Goal: Book appointment/travel/reservation

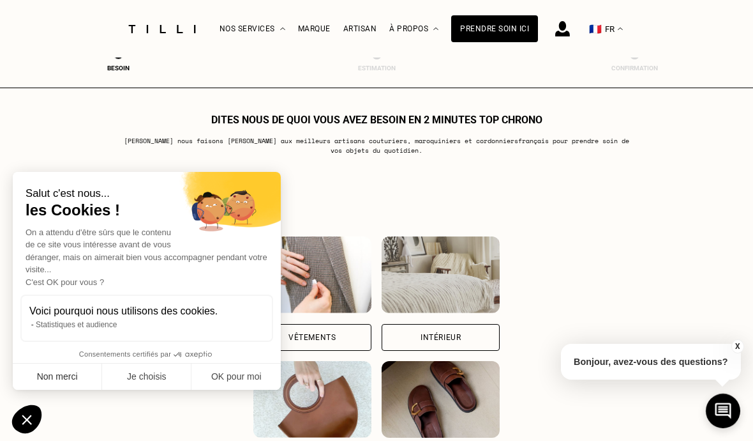
click at [77, 389] on button "Non merci" at bounding box center [57, 376] width 89 height 27
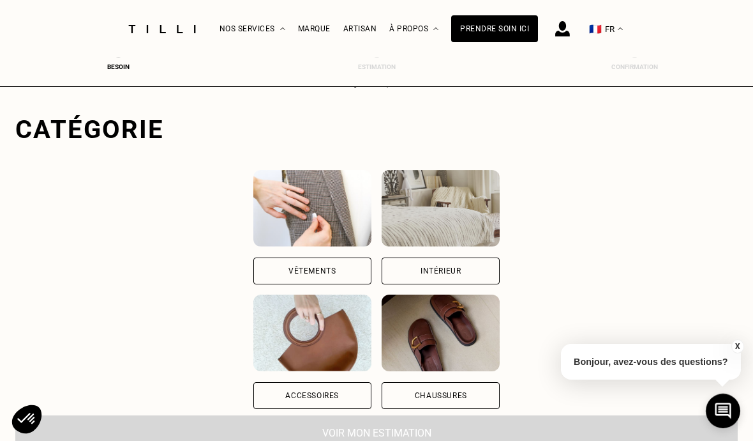
scroll to position [104, 0]
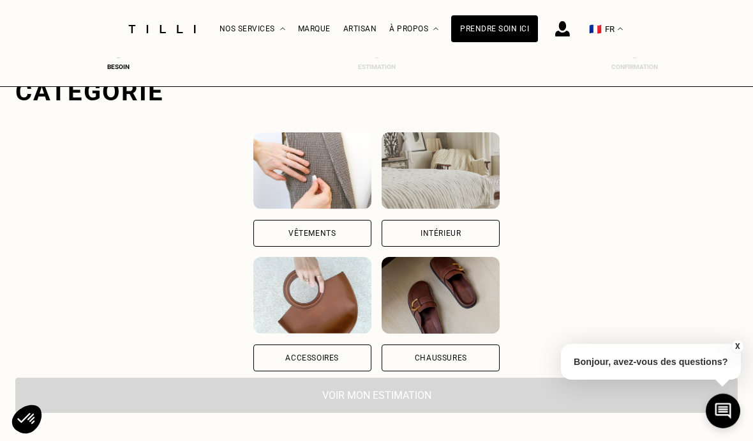
click at [257, 198] on img at bounding box center [312, 170] width 118 height 77
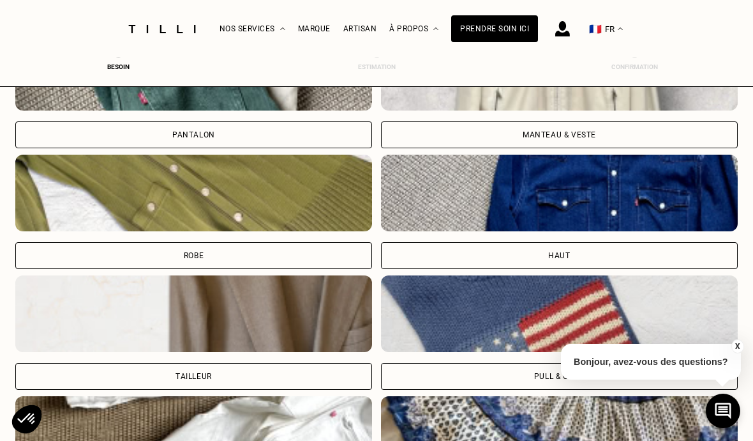
scroll to position [557, 0]
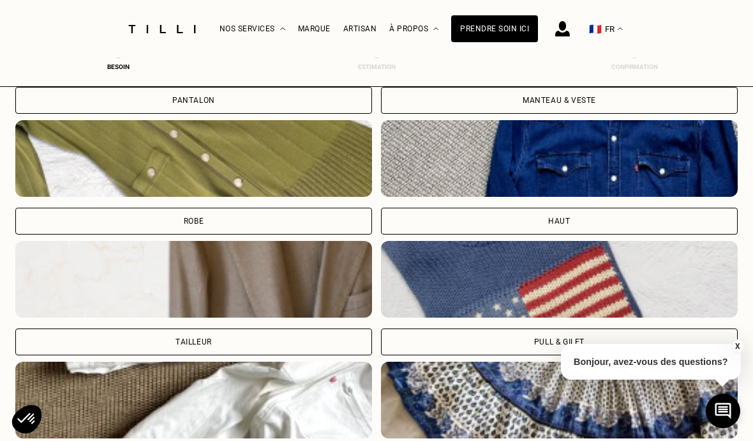
click at [449, 300] on img at bounding box center [559, 279] width 357 height 77
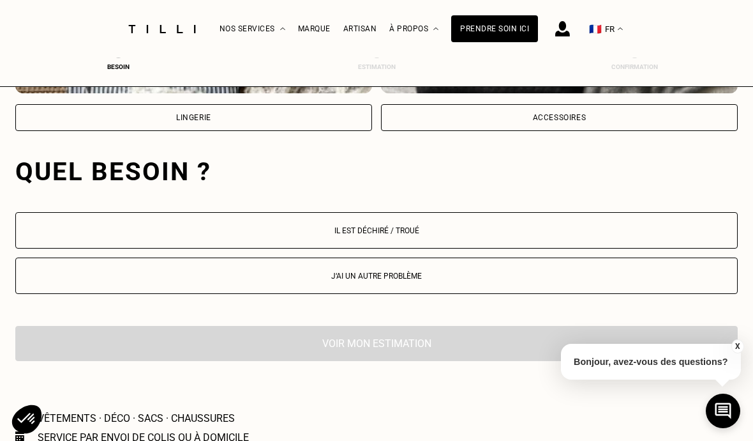
scroll to position [1193, 0]
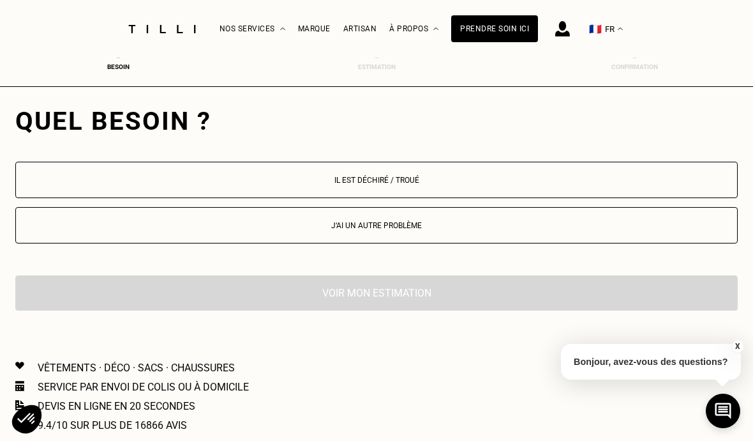
click at [422, 183] on p "Il est déchiré / troué" at bounding box center [376, 180] width 709 height 9
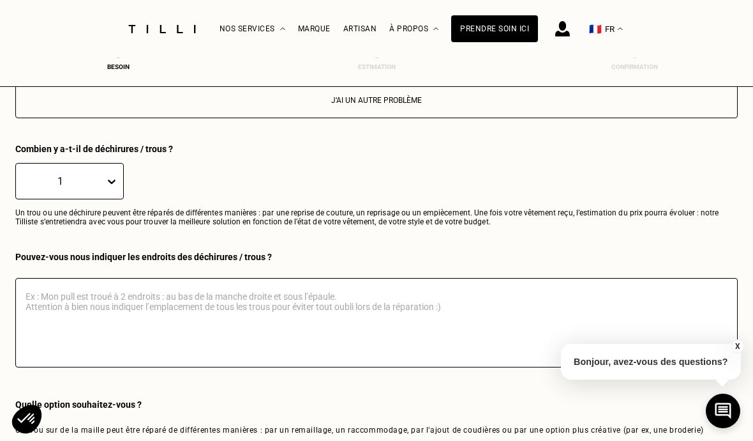
scroll to position [1318, 0]
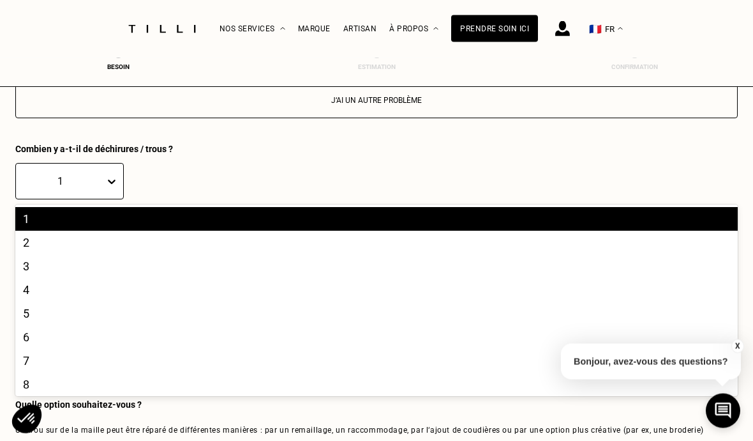
click at [87, 189] on div "1" at bounding box center [60, 181] width 89 height 15
click at [81, 314] on div "5" at bounding box center [376, 313] width 723 height 24
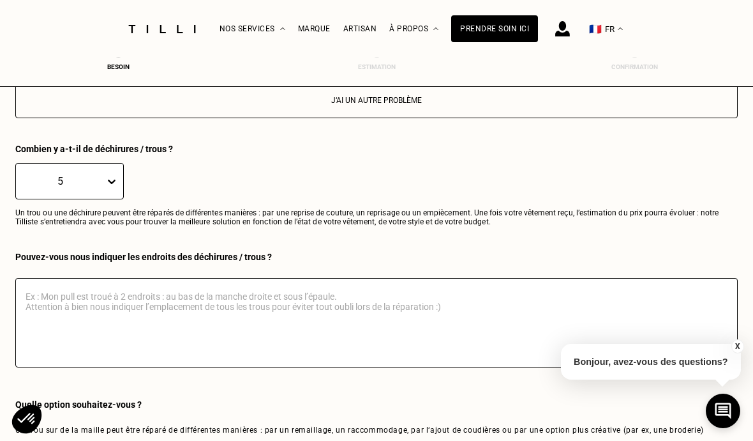
click at [369, 250] on div "5 Un trou ou une déchirure peuvent être réparés de différentes manières : par u…" at bounding box center [376, 203] width 723 height 98
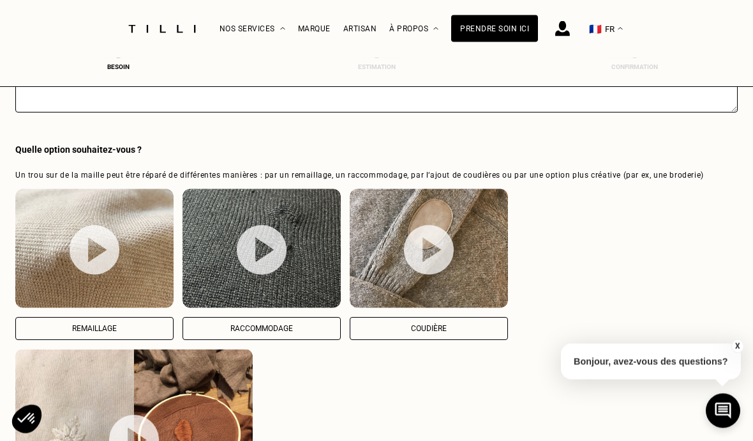
scroll to position [1594, 0]
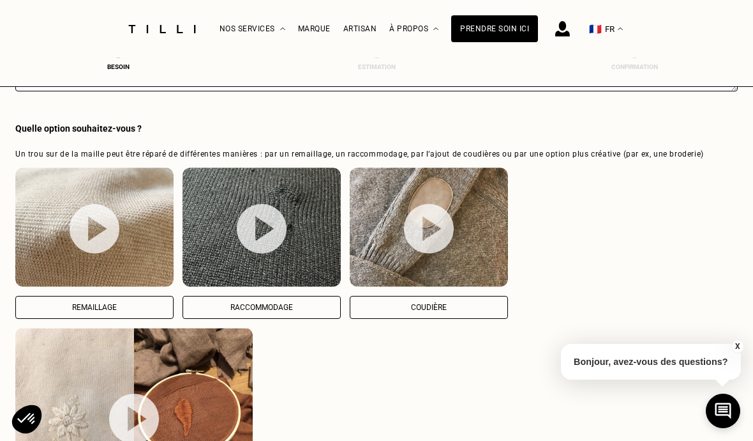
click at [255, 242] on img at bounding box center [262, 228] width 50 height 50
select select "FR"
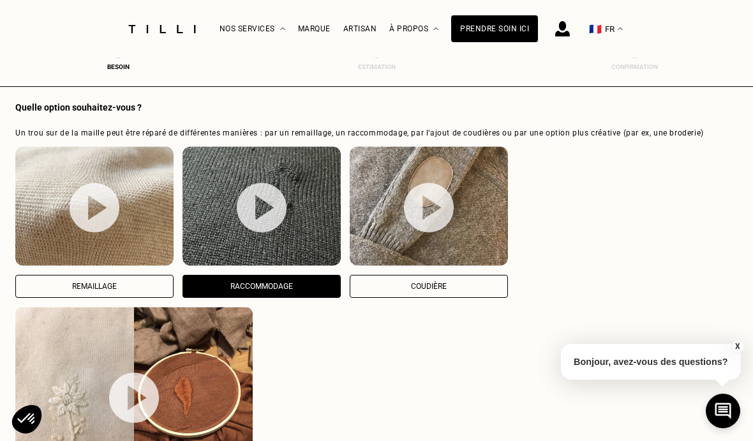
scroll to position [1649, 0]
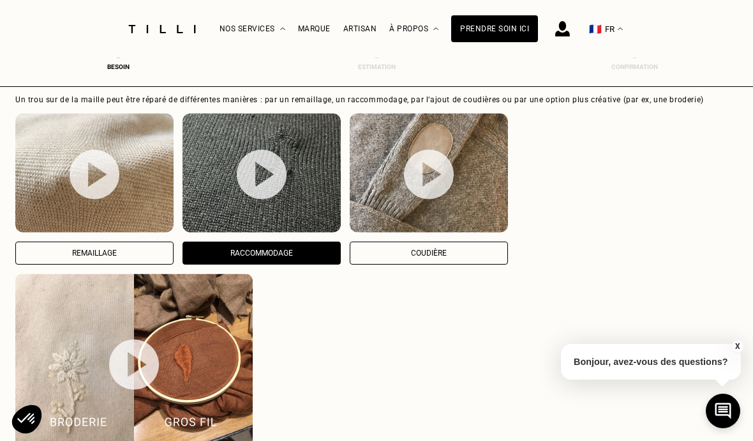
click at [131, 257] on p "Remaillage" at bounding box center [94, 252] width 144 height 9
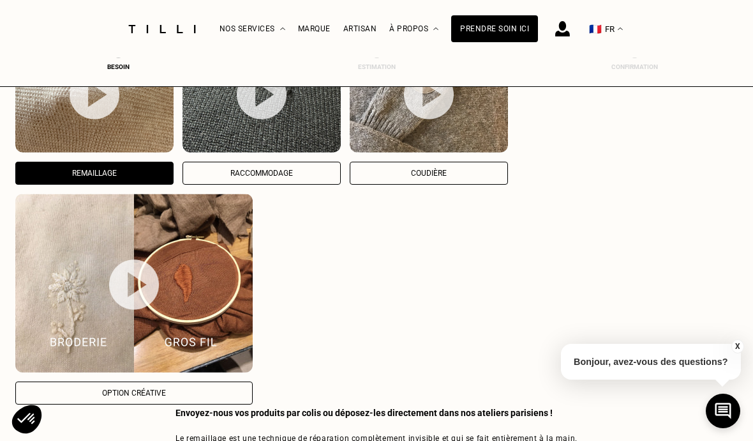
click at [94, 117] on img at bounding box center [95, 94] width 50 height 50
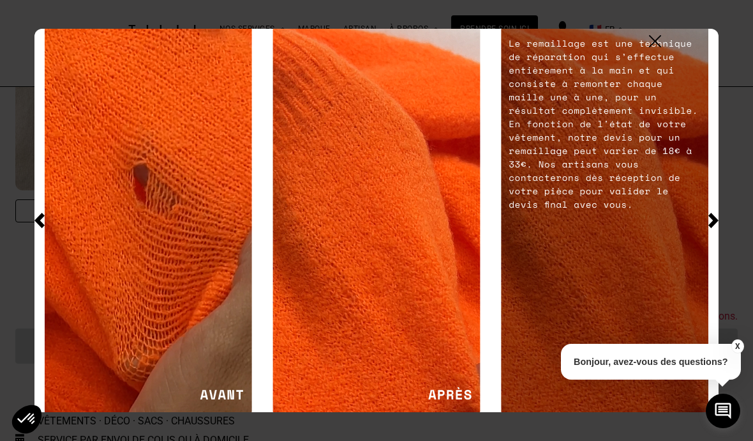
scroll to position [2061, 0]
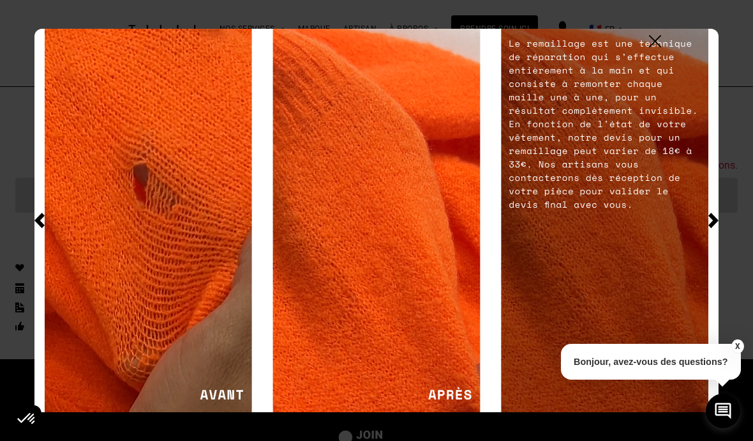
click at [653, 41] on img at bounding box center [655, 41] width 12 height 12
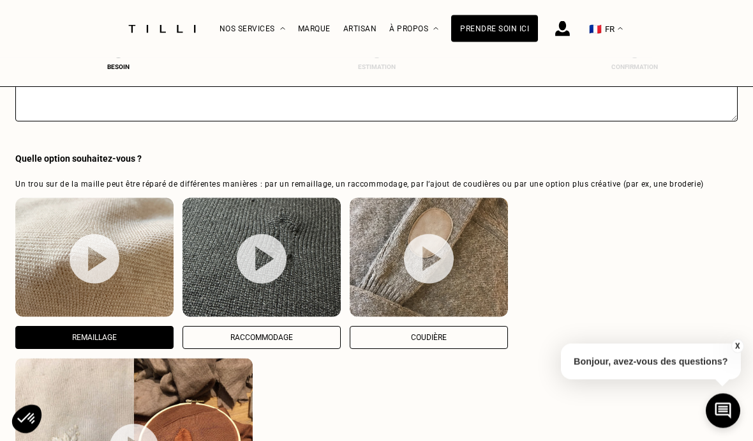
click at [262, 282] on img at bounding box center [262, 259] width 50 height 50
select select "FR"
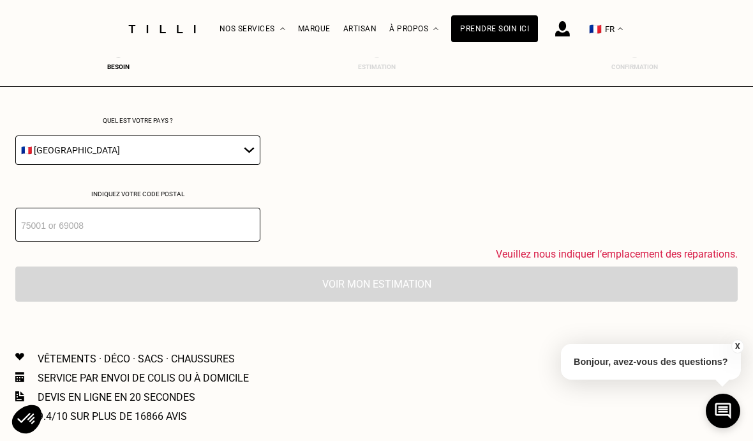
scroll to position [2142, 0]
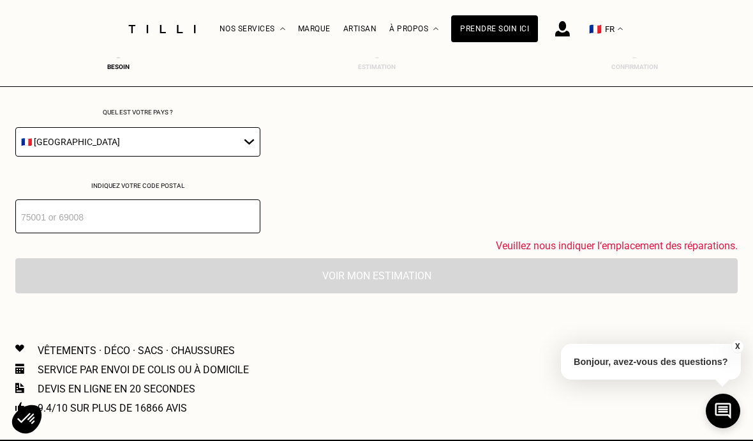
click at [198, 233] on input "number" at bounding box center [137, 216] width 245 height 34
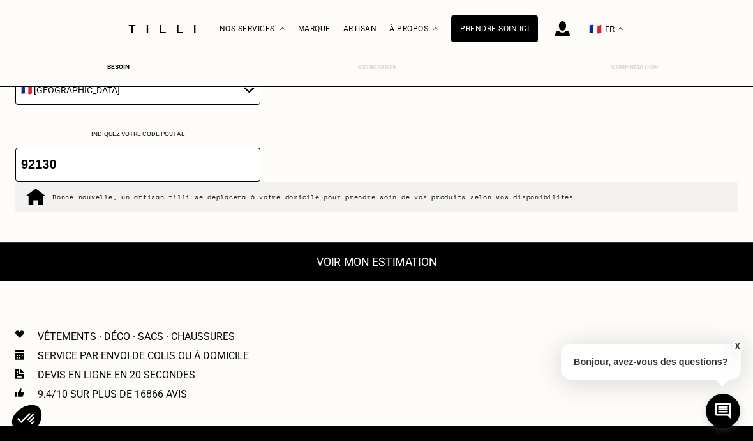
type input "92130"
click at [392, 275] on button "Voir mon estimation" at bounding box center [376, 261] width 795 height 39
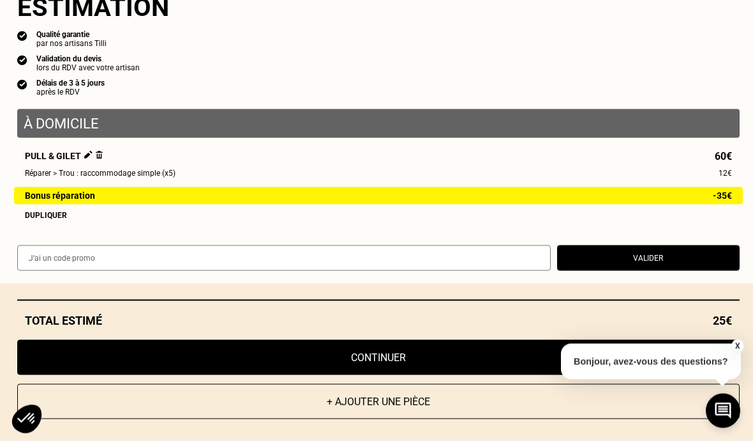
scroll to position [2283, 0]
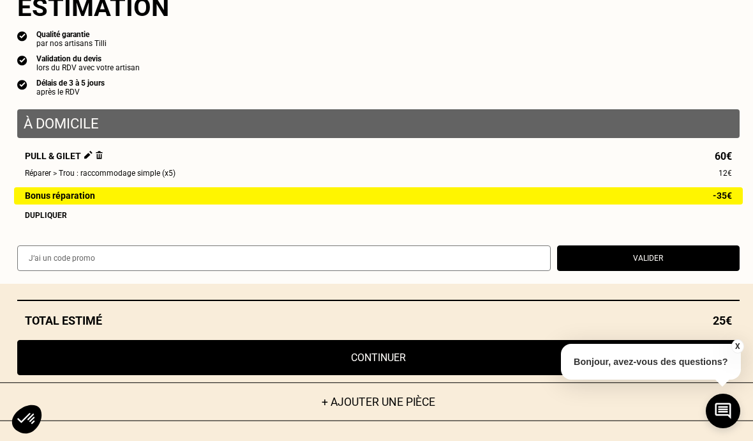
click at [372, 421] on button "+ Ajouter une pièce" at bounding box center [378, 401] width 795 height 39
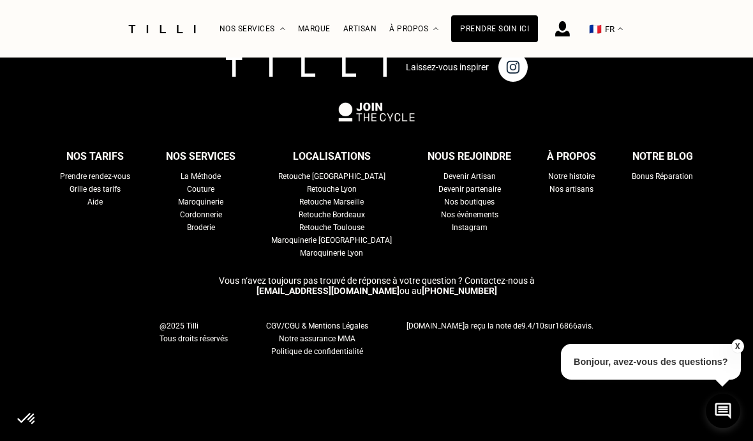
scroll to position [0, 0]
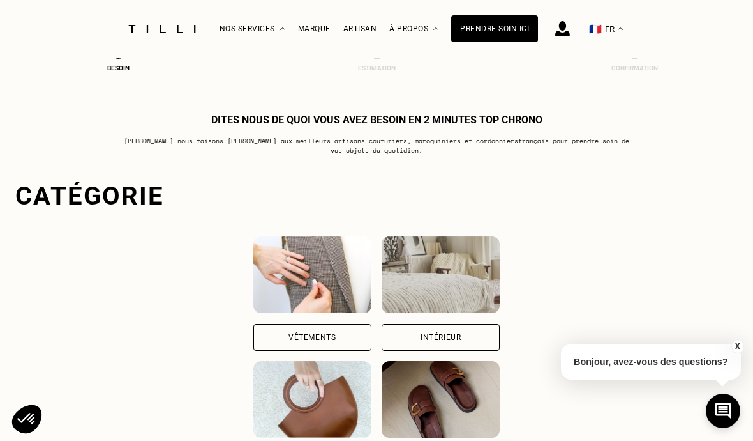
click at [241, 229] on div "Catégorie Vêtements Intérieur Accessoires Chaussures" at bounding box center [376, 328] width 723 height 294
click at [253, 287] on img at bounding box center [312, 274] width 118 height 77
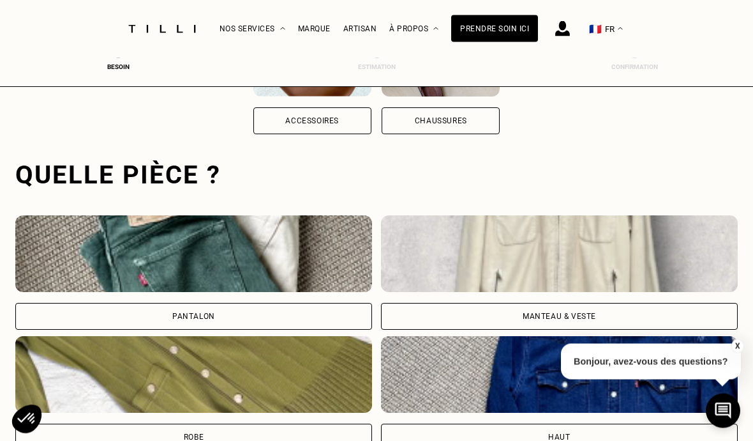
scroll to position [394, 0]
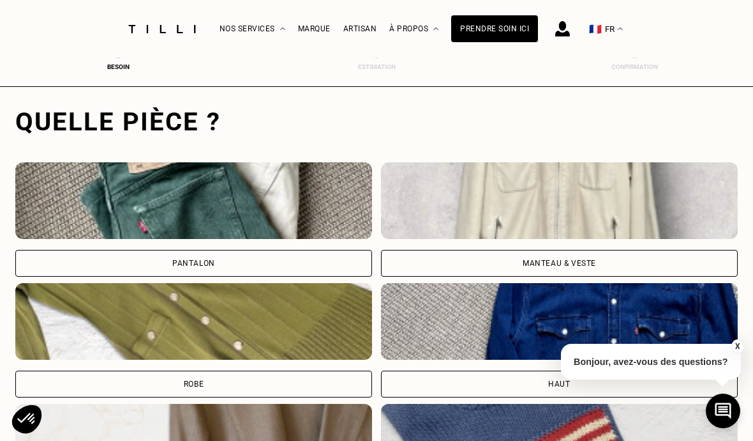
click at [236, 263] on div "Pantalon" at bounding box center [193, 263] width 357 height 27
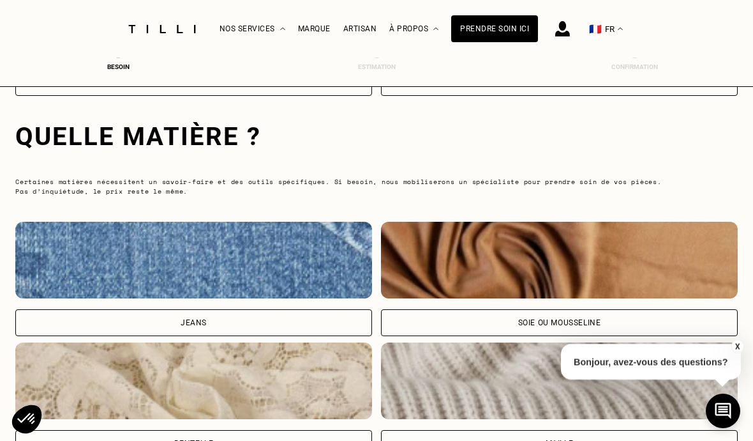
scroll to position [1271, 0]
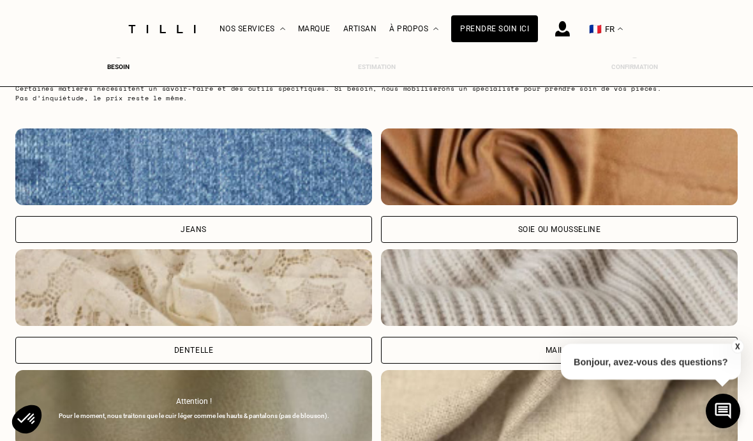
click at [494, 249] on div "[PERSON_NAME] ou mousseline Dentelle Maille Attention ! Pour le moment, nous tr…" at bounding box center [376, 366] width 723 height 476
click at [485, 236] on div "Soie ou mousseline" at bounding box center [559, 229] width 357 height 27
select select "FR"
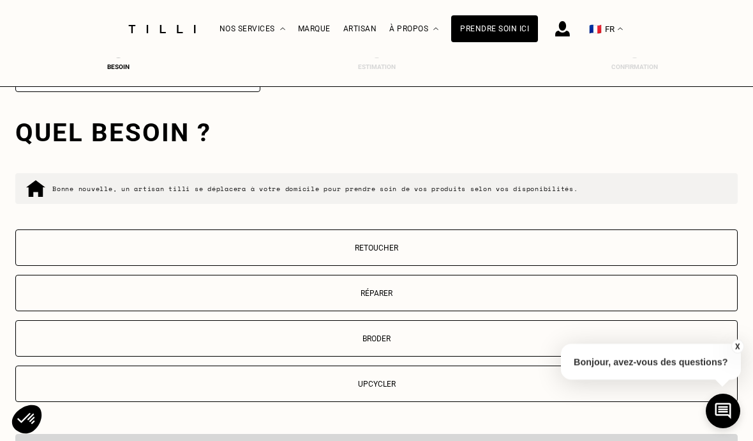
scroll to position [1989, 0]
click at [382, 266] on button "Retoucher" at bounding box center [376, 247] width 723 height 36
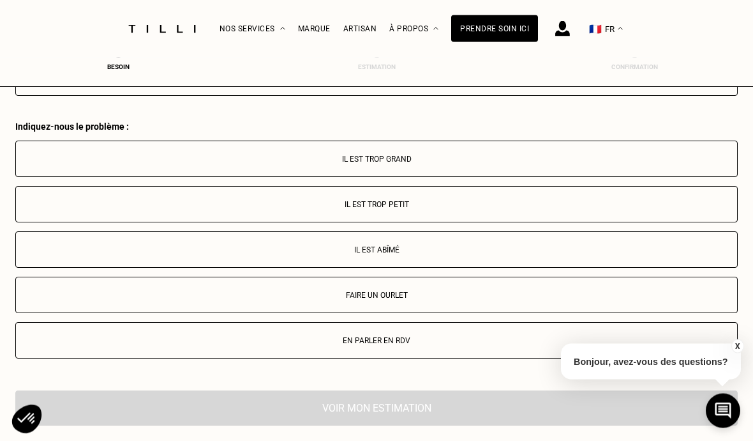
scroll to position [2291, 0]
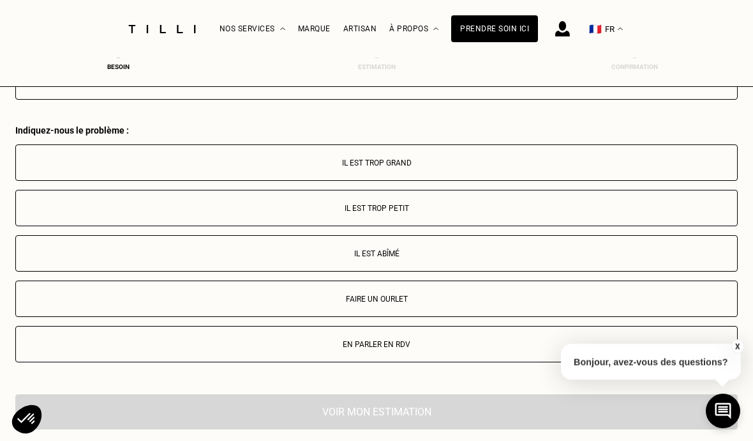
click at [381, 317] on button "Faire un ourlet" at bounding box center [376, 298] width 723 height 36
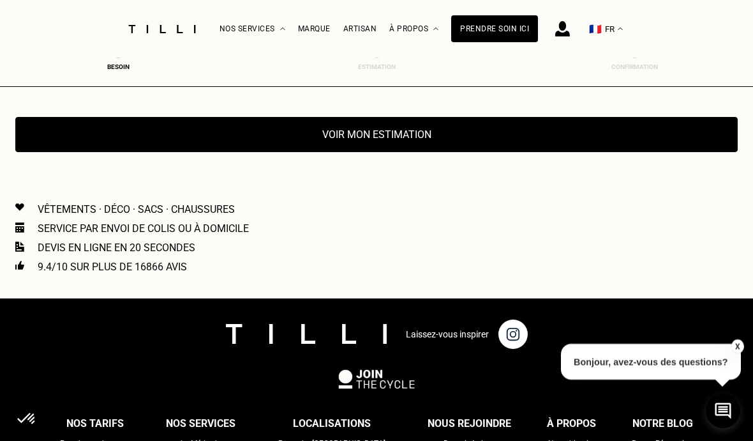
scroll to position [2611, 0]
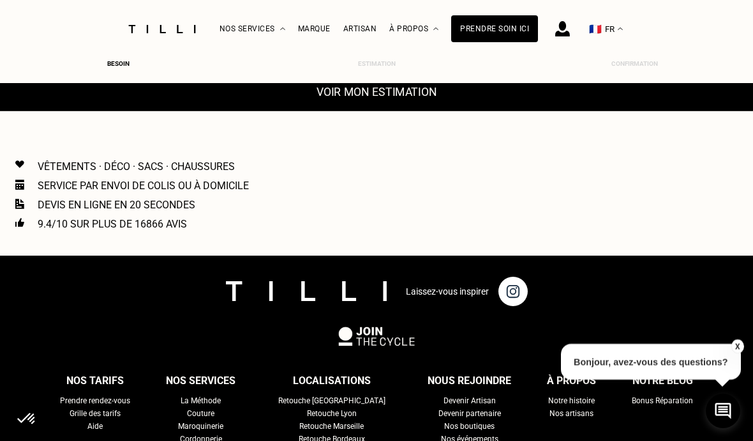
click at [412, 99] on button "Voir mon estimation" at bounding box center [376, 91] width 795 height 39
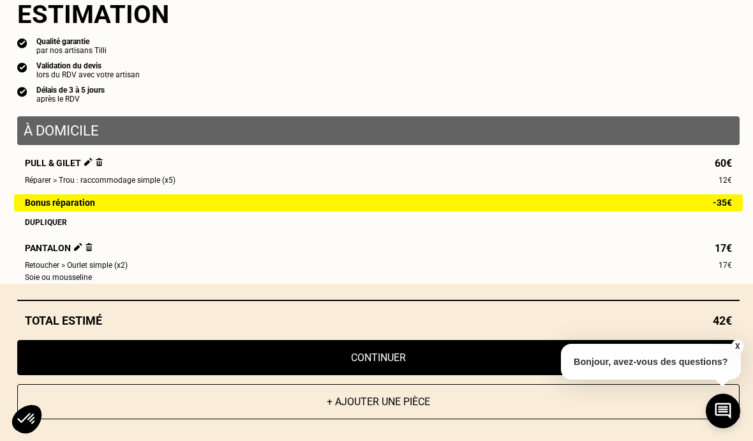
scroll to position [48, 0]
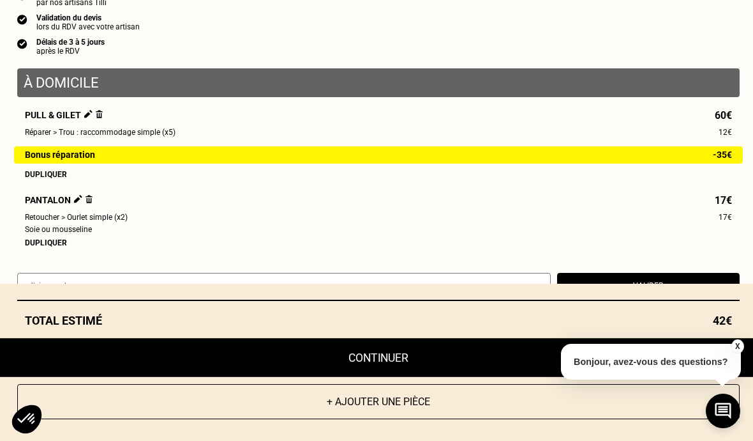
click at [357, 377] on button "Continuer" at bounding box center [378, 357] width 795 height 39
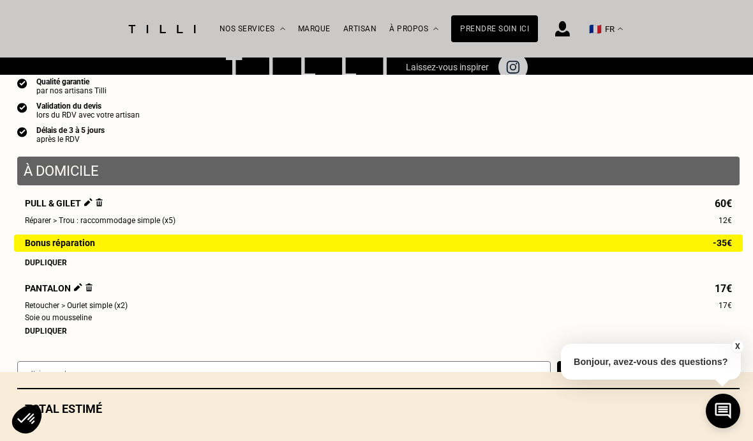
select select "FR"
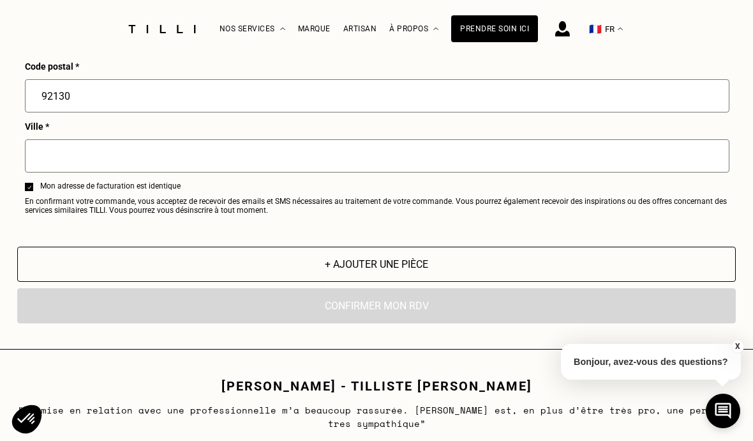
scroll to position [1975, 0]
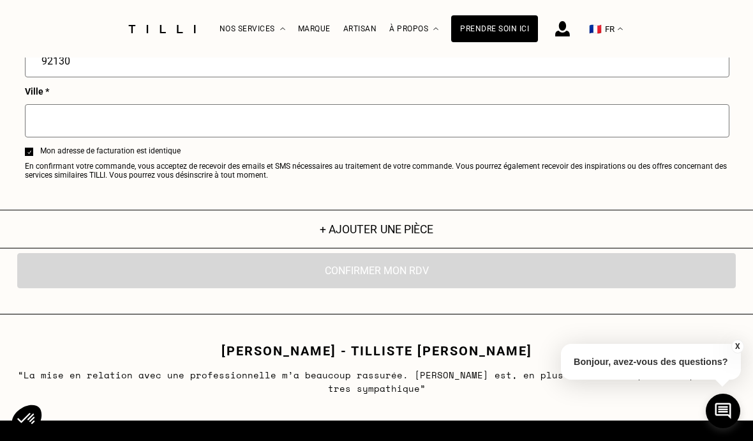
click at [403, 248] on button "+ Ajouter une pièce" at bounding box center [376, 228] width 791 height 39
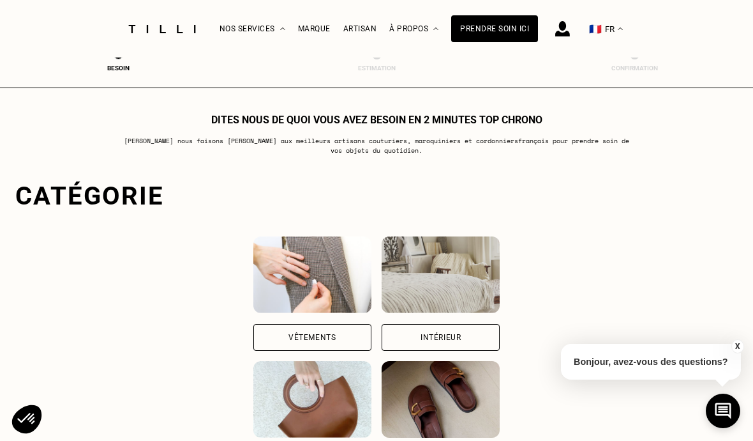
click at [313, 324] on div "Vêtements" at bounding box center [312, 293] width 118 height 114
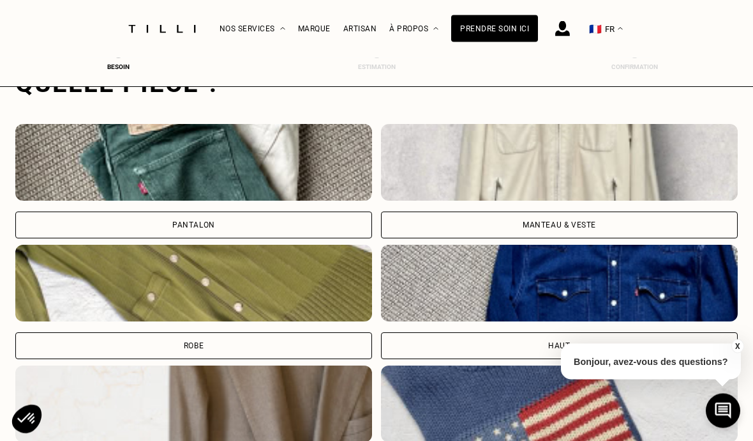
scroll to position [426, 0]
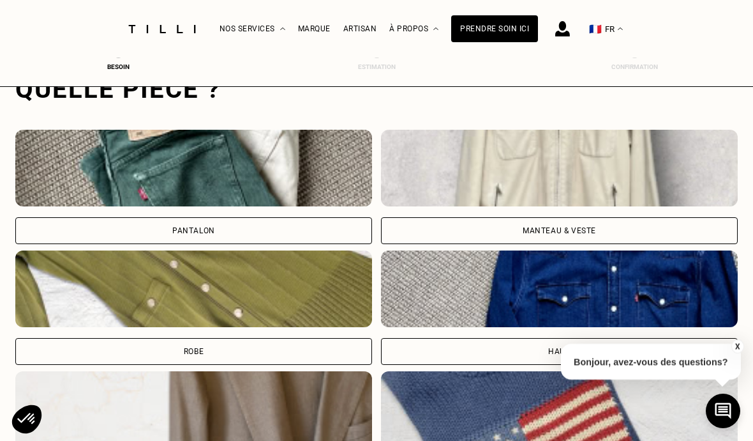
click at [205, 213] on div "Pantalon" at bounding box center [193, 187] width 357 height 114
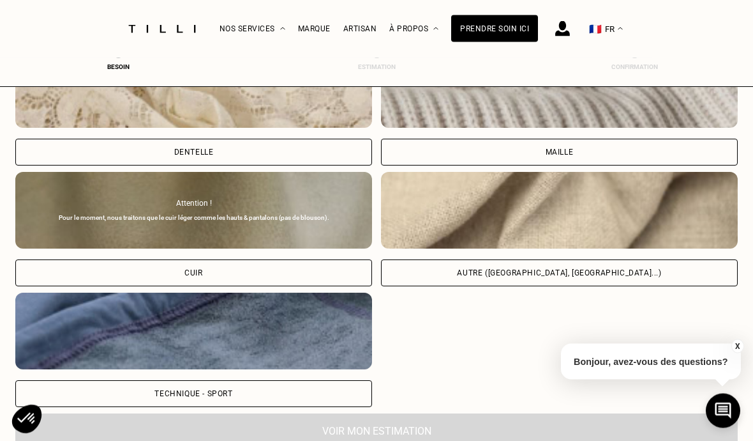
click at [506, 257] on div "Autre ([GEOGRAPHIC_DATA], [GEOGRAPHIC_DATA]...)" at bounding box center [559, 229] width 357 height 114
select select "FR"
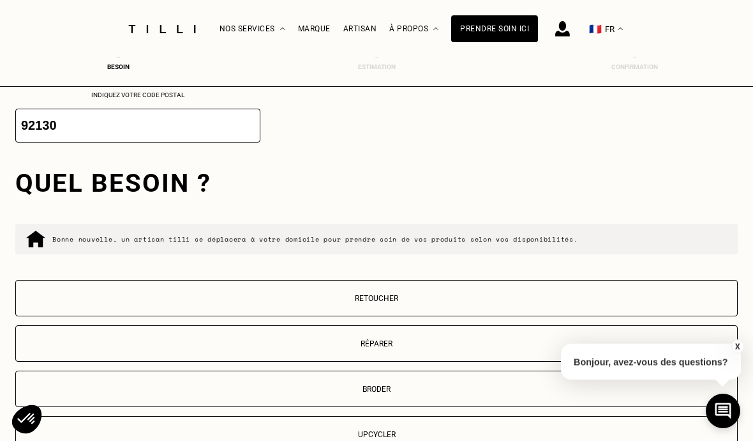
scroll to position [2062, 0]
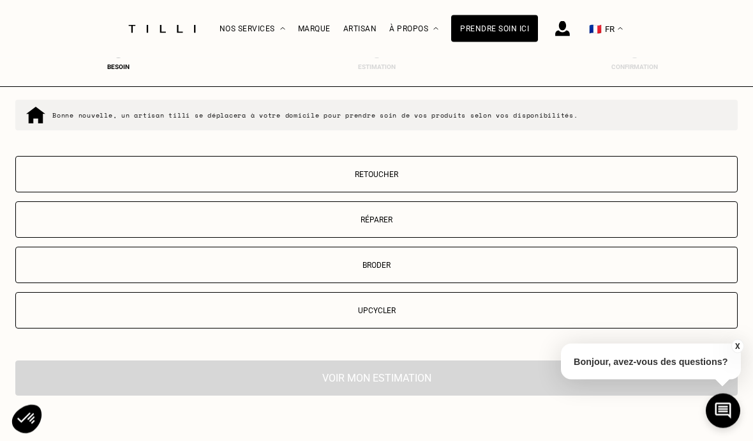
click at [384, 193] on button "Retoucher" at bounding box center [376, 174] width 723 height 36
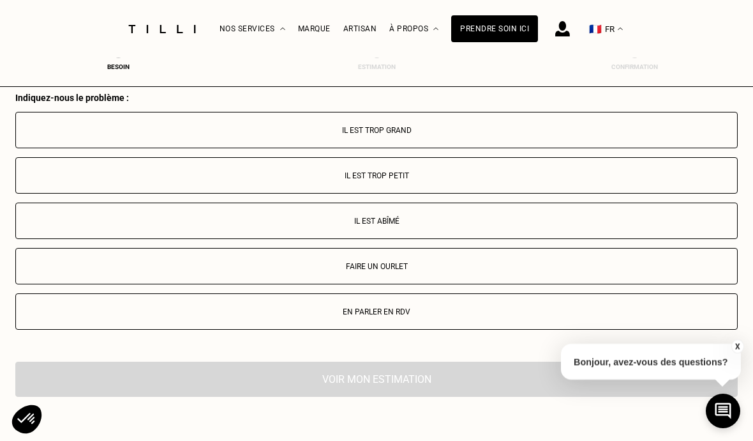
scroll to position [2348, 0]
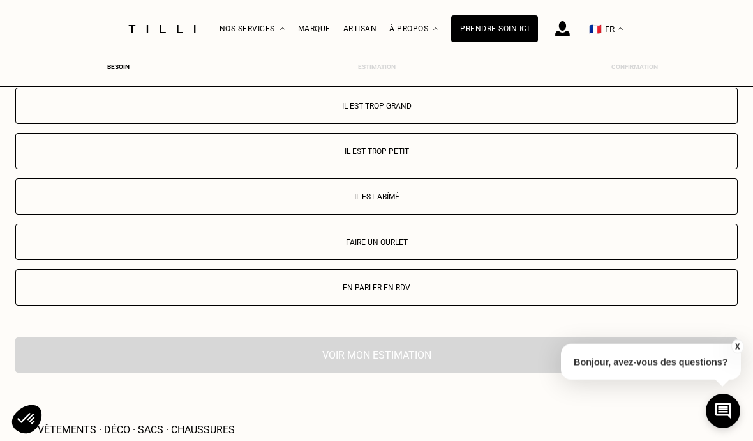
click at [383, 246] on p "Faire un ourlet" at bounding box center [376, 241] width 709 height 9
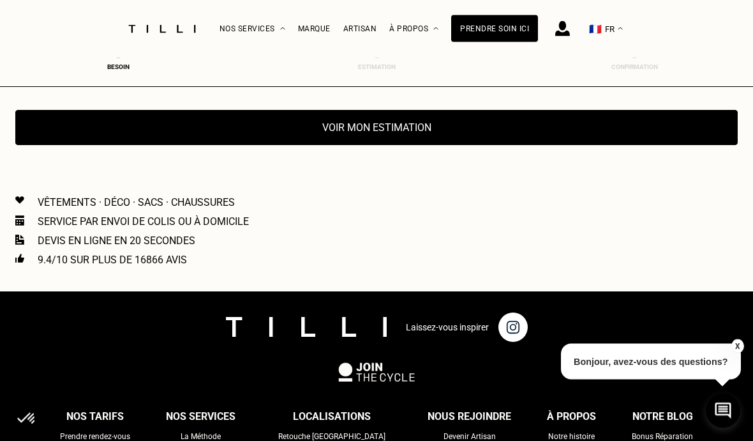
scroll to position [2611, 0]
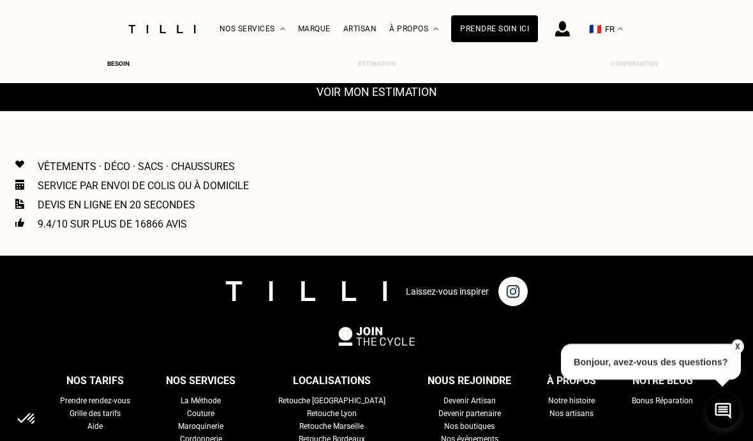
click at [400, 111] on button "Voir mon estimation" at bounding box center [376, 91] width 795 height 39
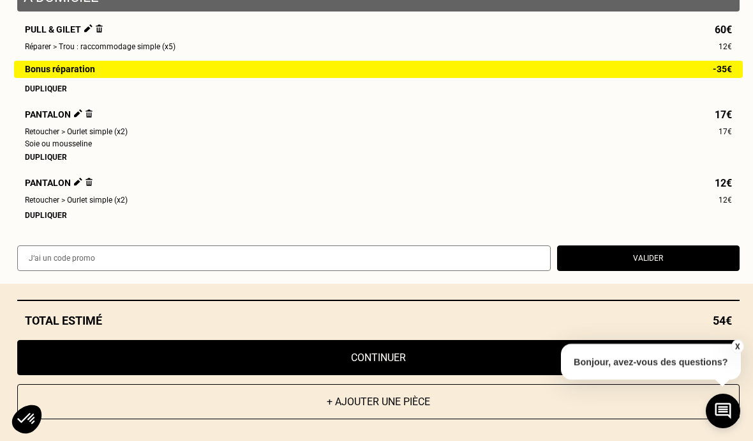
scroll to position [142, 0]
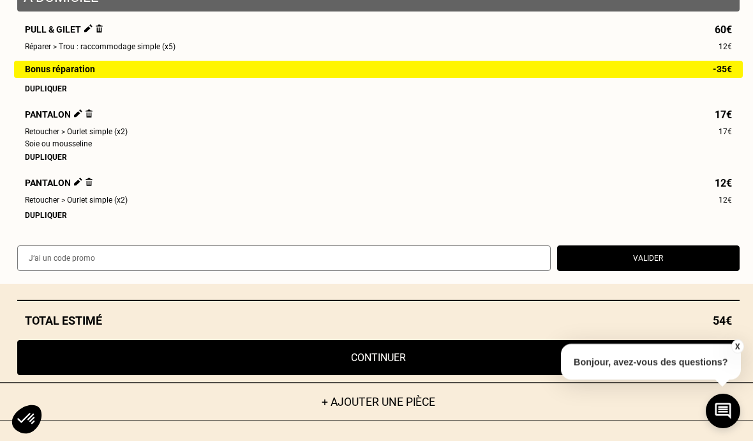
click at [356, 421] on button "+ Ajouter une pièce" at bounding box center [378, 401] width 795 height 39
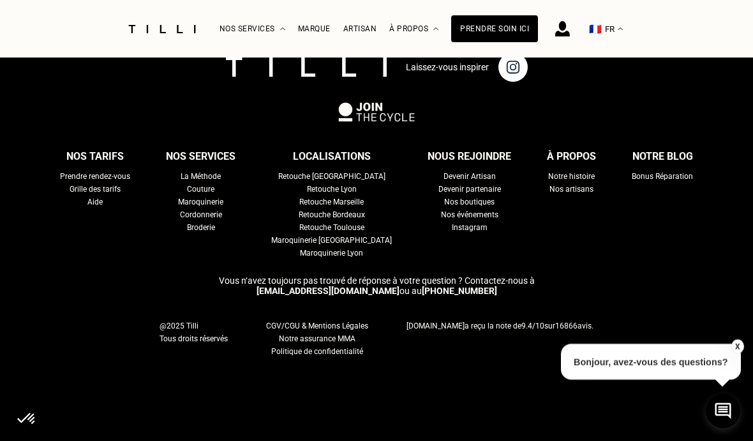
scroll to position [0, 0]
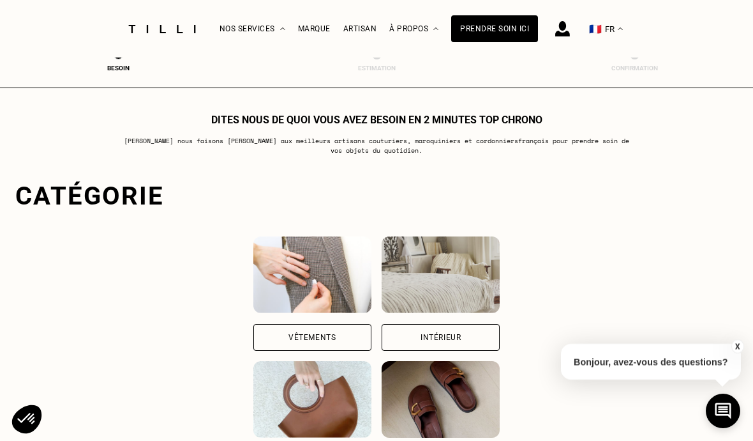
click at [324, 342] on div "Vêtements" at bounding box center [312, 337] width 118 height 27
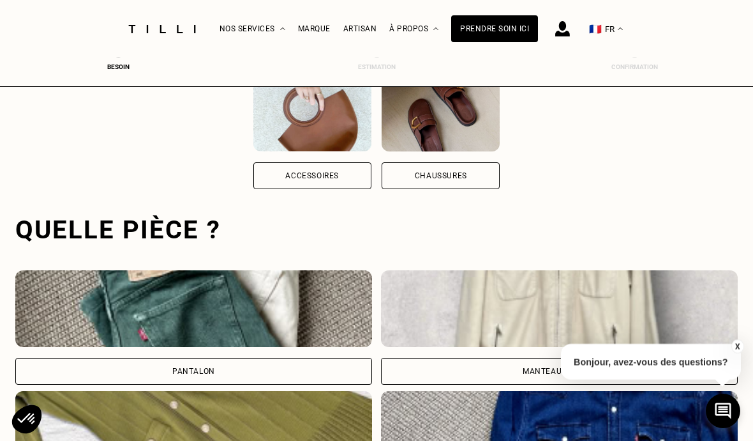
scroll to position [394, 0]
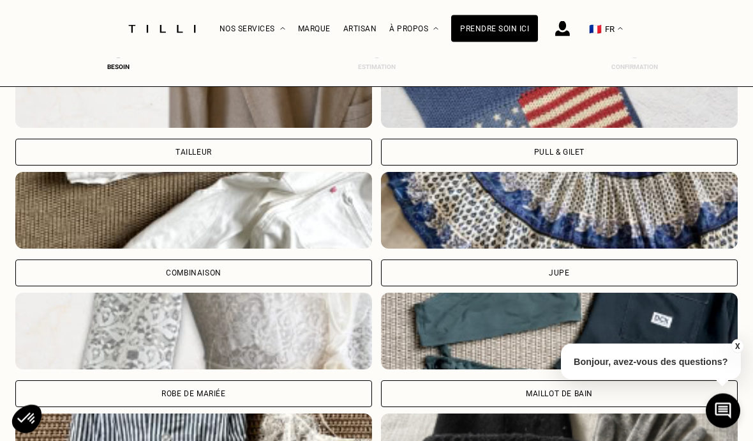
click at [315, 282] on div "Combinaison" at bounding box center [193, 273] width 357 height 27
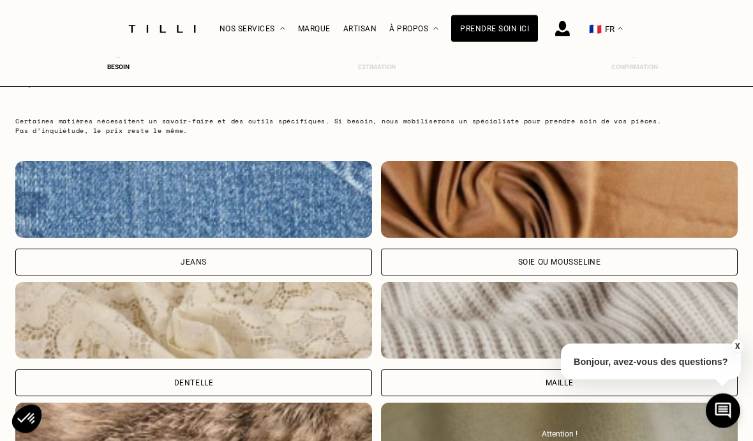
scroll to position [1244, 0]
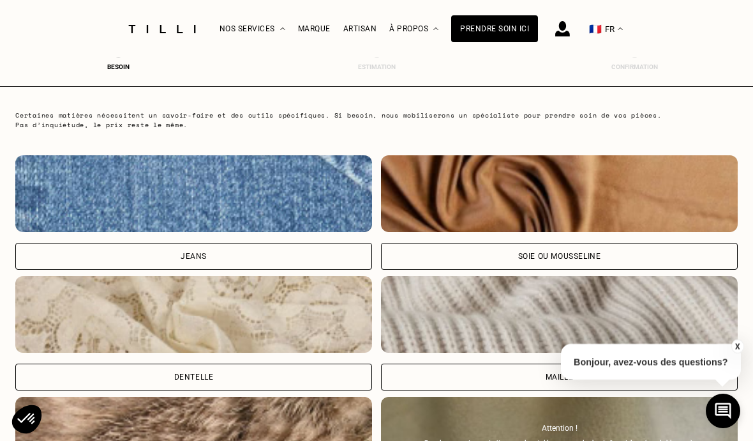
click at [409, 266] on div "Soie ou mousseline" at bounding box center [559, 256] width 357 height 27
select select "FR"
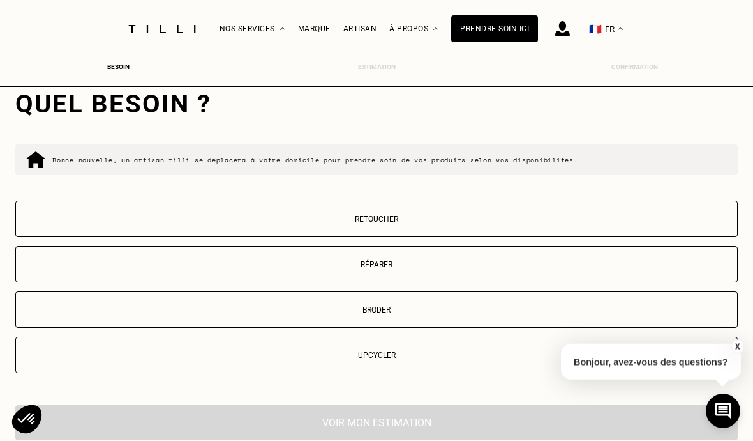
scroll to position [2033, 0]
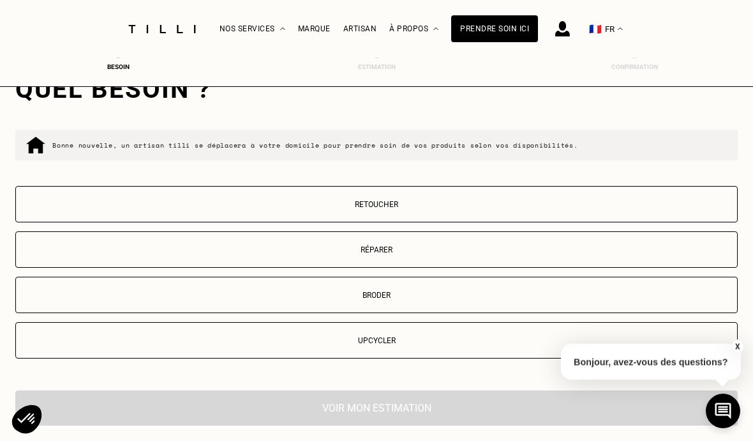
click at [356, 254] on p "Réparer" at bounding box center [376, 249] width 709 height 9
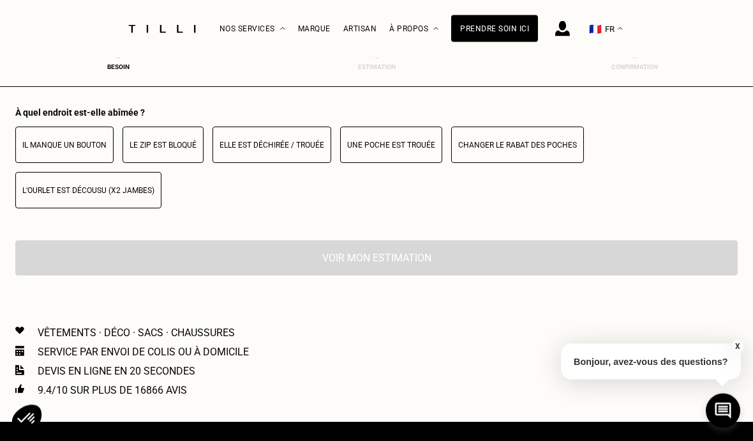
scroll to position [2306, 0]
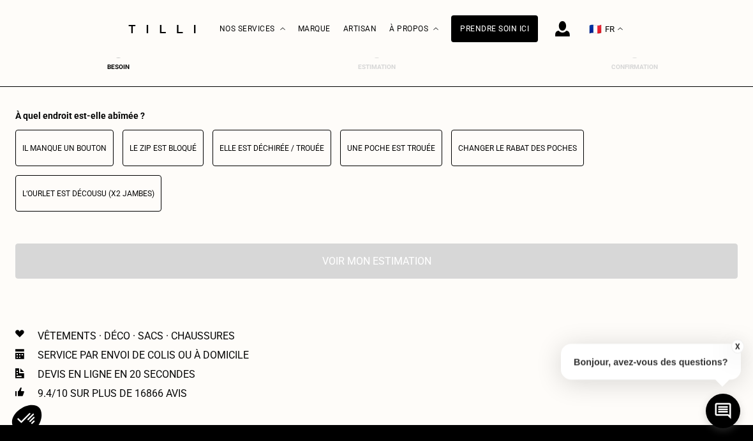
click at [298, 153] on p "Elle est déchirée / trouée" at bounding box center [272, 148] width 105 height 9
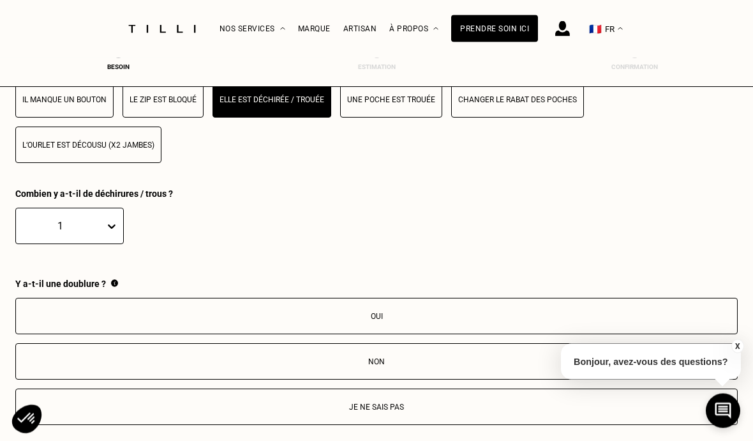
scroll to position [2430, 0]
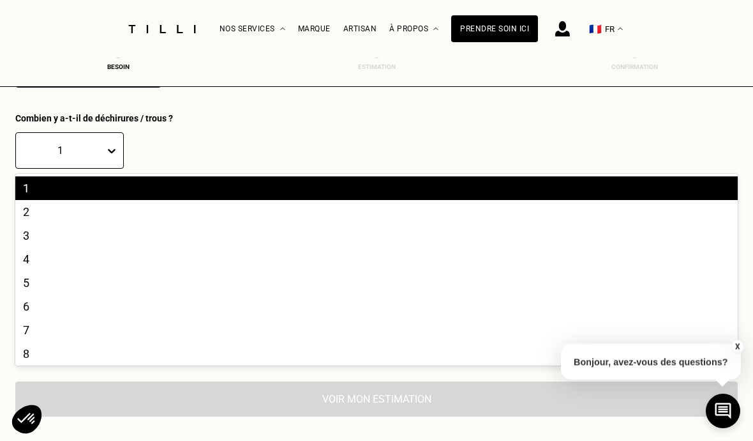
click at [110, 139] on div at bounding box center [114, 150] width 18 height 23
click at [96, 200] on div "2" at bounding box center [376, 212] width 723 height 24
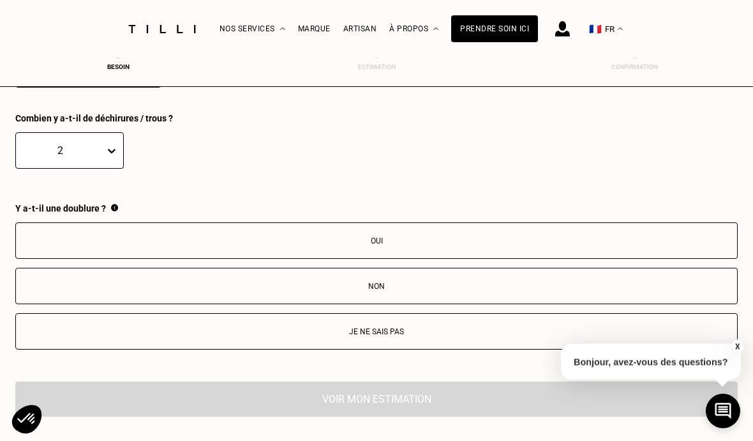
click at [240, 282] on p "Non" at bounding box center [376, 286] width 709 height 9
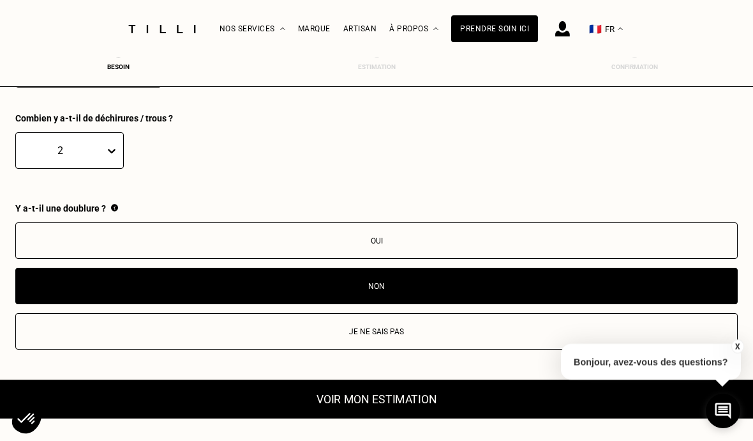
click at [250, 379] on button "Voir mon estimation" at bounding box center [376, 398] width 795 height 39
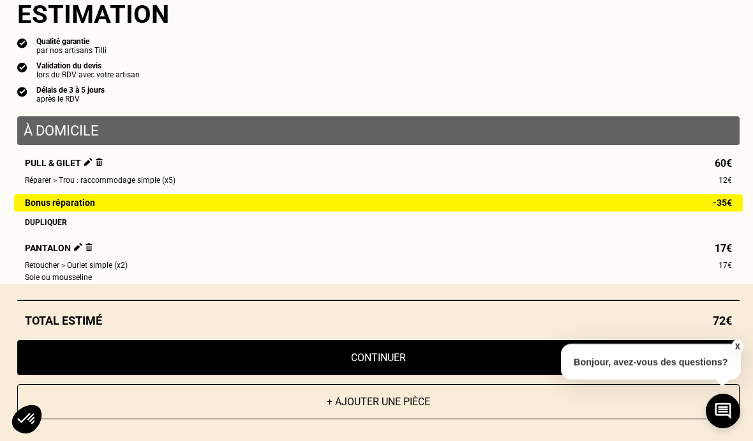
click at [739, 353] on button "X" at bounding box center [737, 346] width 13 height 14
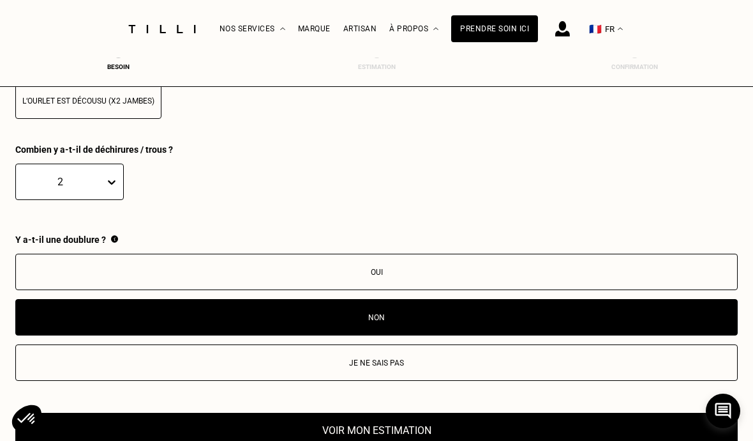
scroll to position [2421, 0]
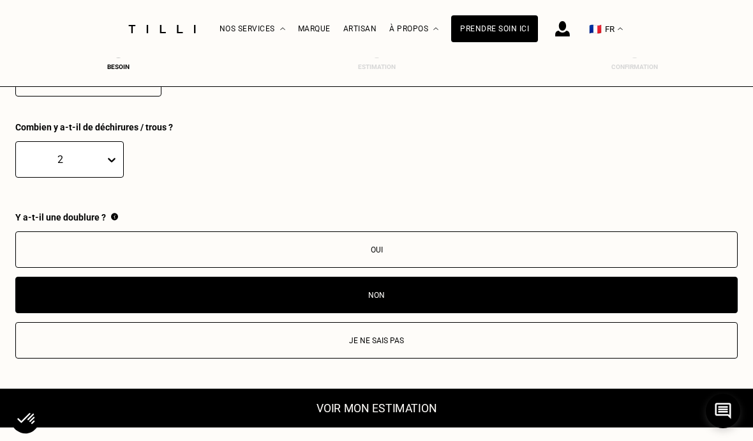
click at [621, 391] on button "Voir mon estimation" at bounding box center [376, 407] width 795 height 39
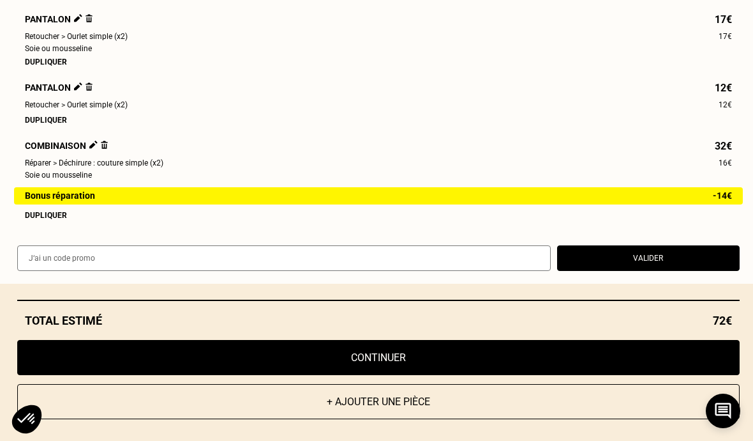
scroll to position [2878, 0]
click at [674, 271] on button "Valider" at bounding box center [648, 258] width 183 height 26
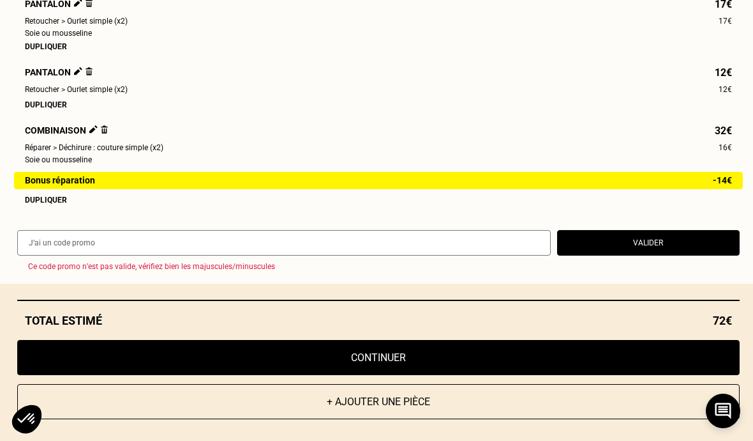
scroll to position [253, 0]
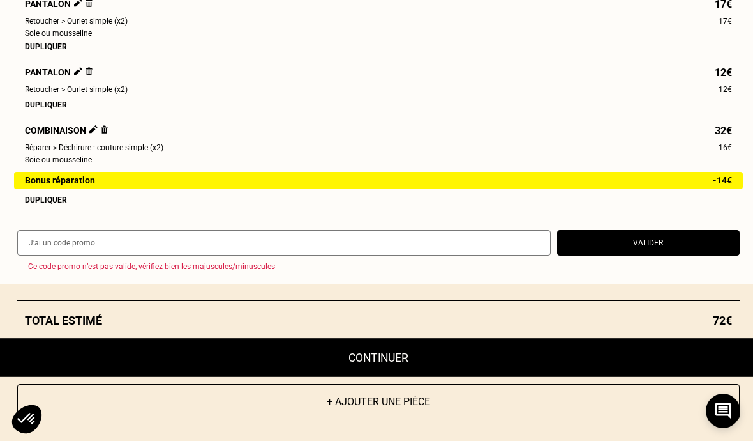
click at [659, 377] on button "Continuer" at bounding box center [378, 357] width 795 height 39
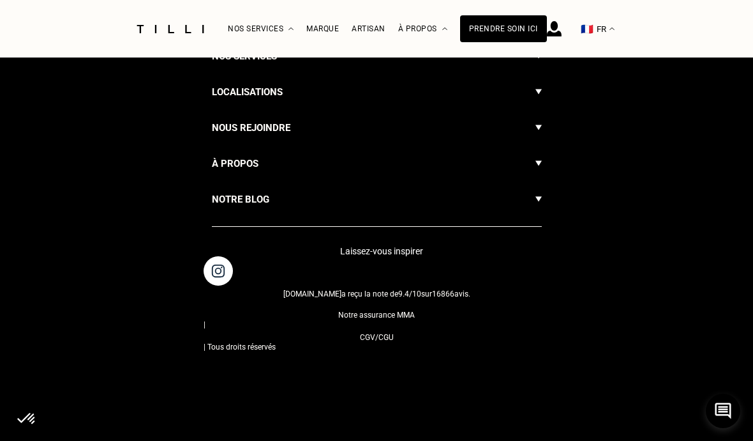
select select "FR"
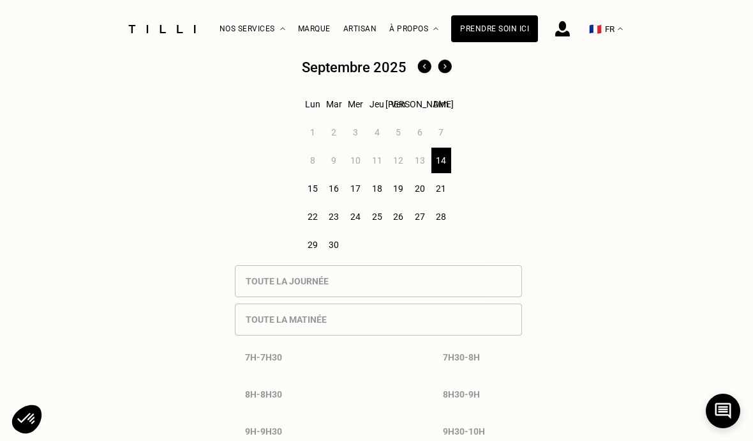
scroll to position [693, 0]
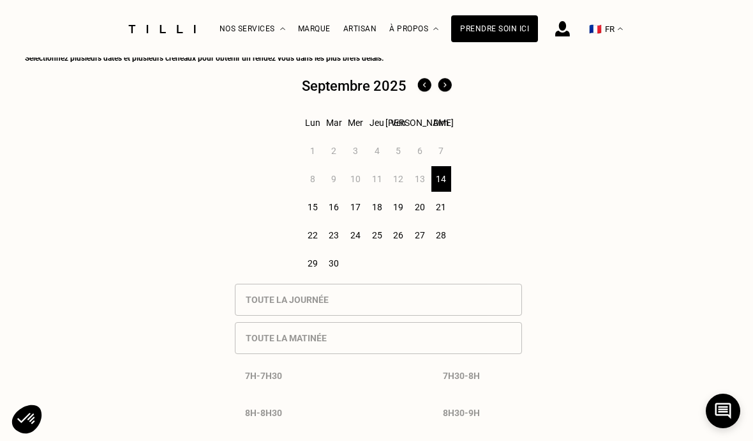
click at [427, 214] on div "20" at bounding box center [420, 207] width 20 height 26
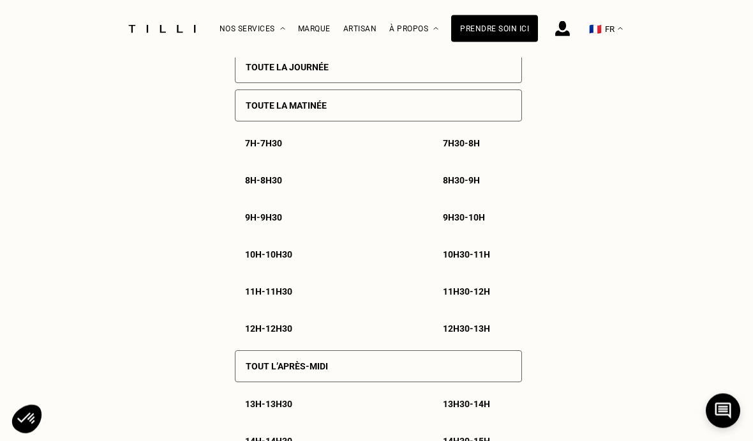
scroll to position [931, 0]
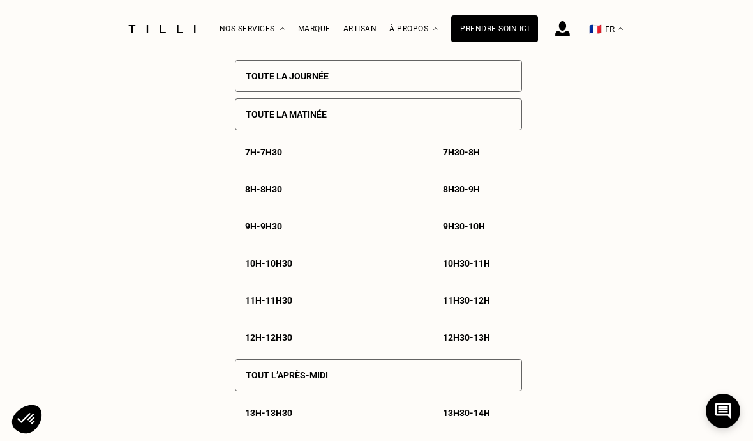
click at [361, 280] on div "7h - 7h30 7h30 - 8h 8h - 8h30 8h30 - 9h 9h - 9h30 9h30 - 10h 10h - 10h30 10h30 …" at bounding box center [378, 245] width 287 height 216
click at [457, 268] on p "10h30 - 11h" at bounding box center [466, 263] width 47 height 10
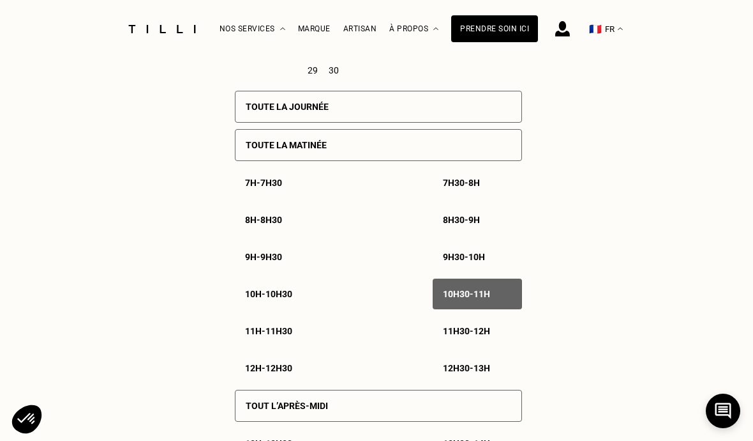
click at [270, 309] on div "10h - 10h30" at bounding box center [279, 293] width 89 height 31
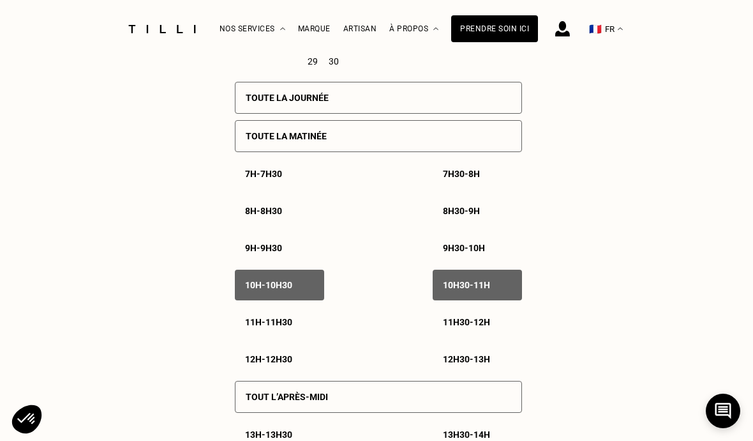
click at [284, 327] on p "11h - 11h30" at bounding box center [268, 322] width 47 height 10
click at [469, 327] on p "11h30 - 12h" at bounding box center [466, 322] width 47 height 10
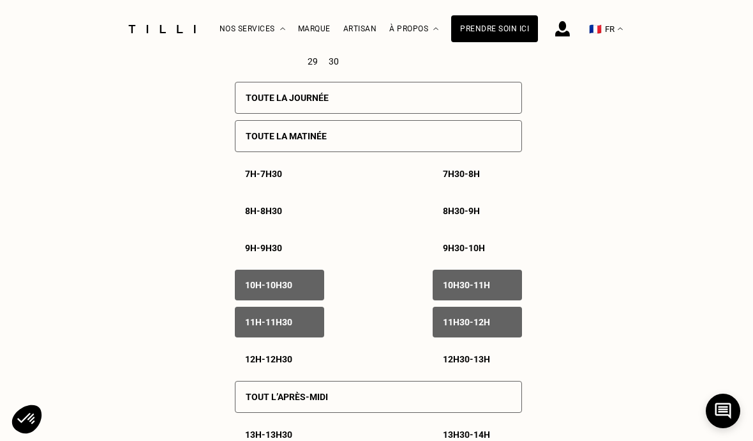
click at [285, 364] on p "12h - 12h30" at bounding box center [268, 359] width 47 height 10
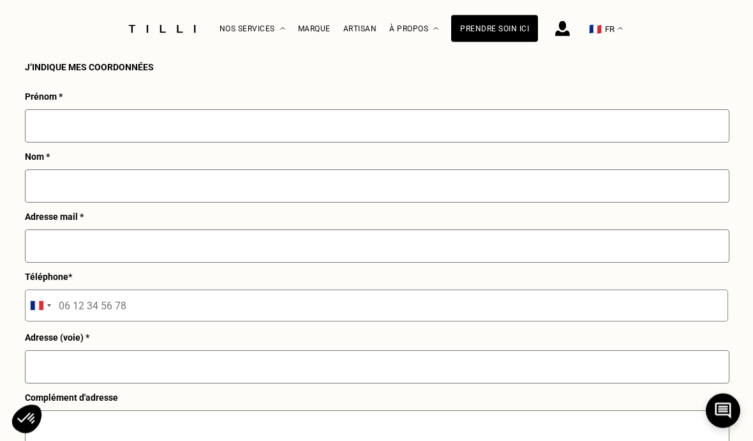
scroll to position [1664, 0]
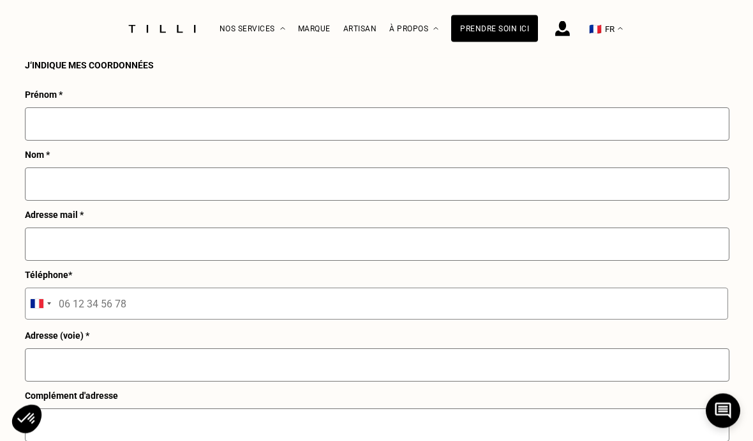
click at [572, 141] on input "text" at bounding box center [377, 124] width 705 height 33
type input "Noémie"
click at [368, 237] on div "Adresse mail *" at bounding box center [377, 239] width 705 height 60
click at [349, 200] on input "text" at bounding box center [377, 183] width 705 height 33
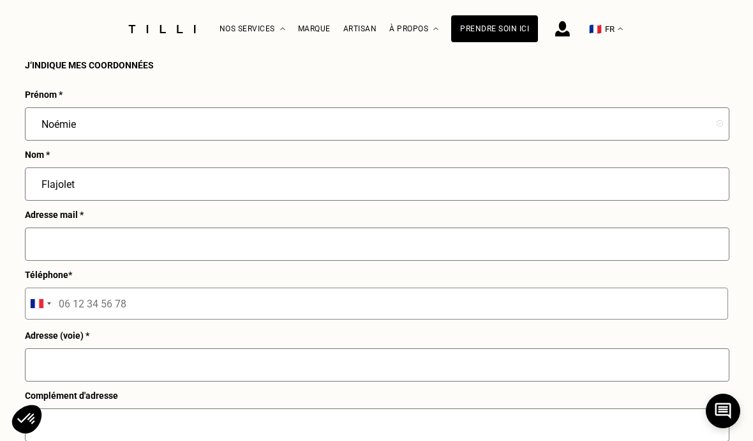
type input "Flajolet"
click at [259, 254] on input "text" at bounding box center [377, 243] width 705 height 33
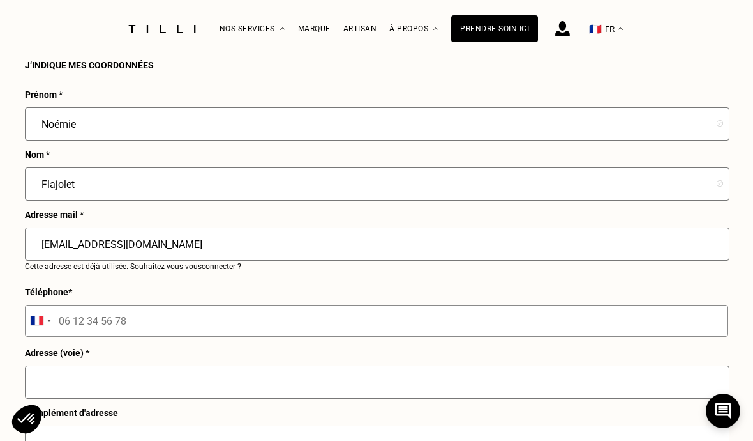
click at [218, 260] on input "[EMAIL_ADDRESS][DOMAIN_NAME]" at bounding box center [377, 243] width 705 height 33
type input "[EMAIL_ADDRESS][DOMAIN_NAME]"
click at [218, 271] on span "connecter" at bounding box center [219, 266] width 34 height 9
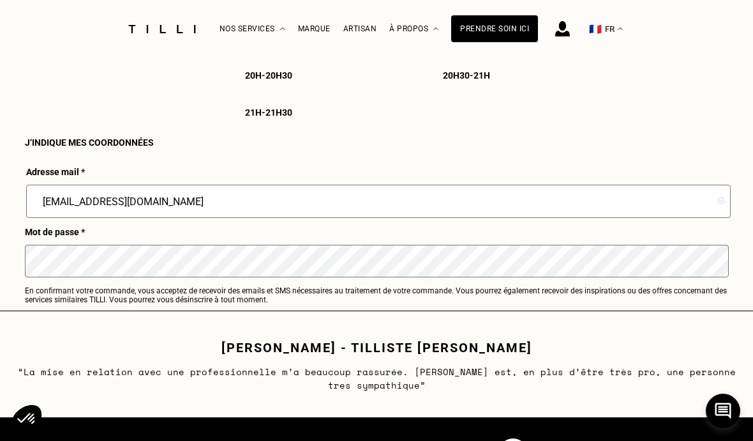
scroll to position [1567, 0]
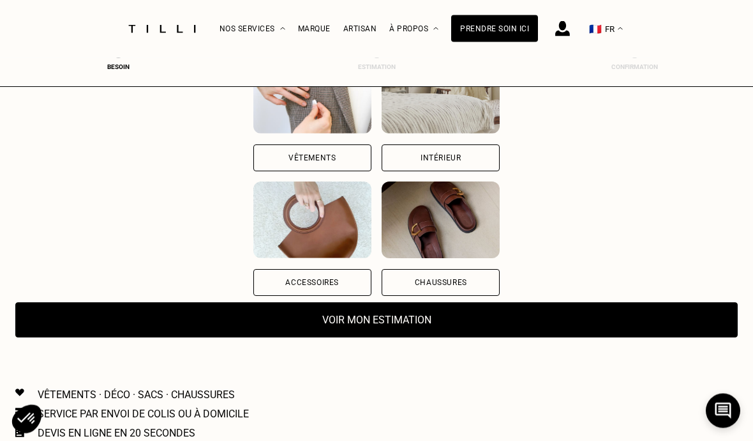
scroll to position [179, 0]
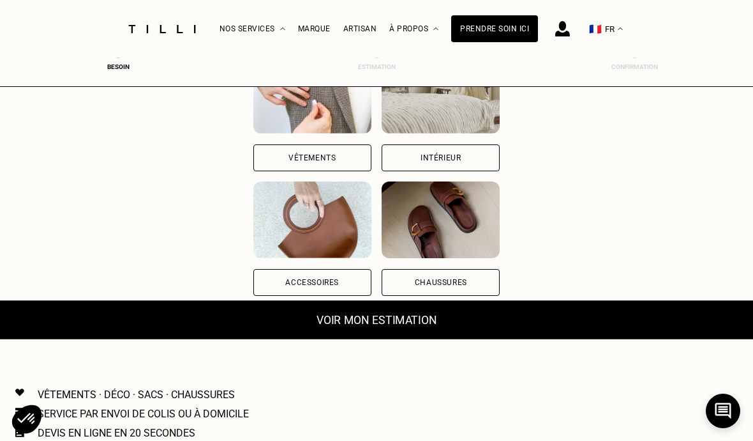
click at [640, 324] on button "Voir mon estimation" at bounding box center [376, 319] width 795 height 39
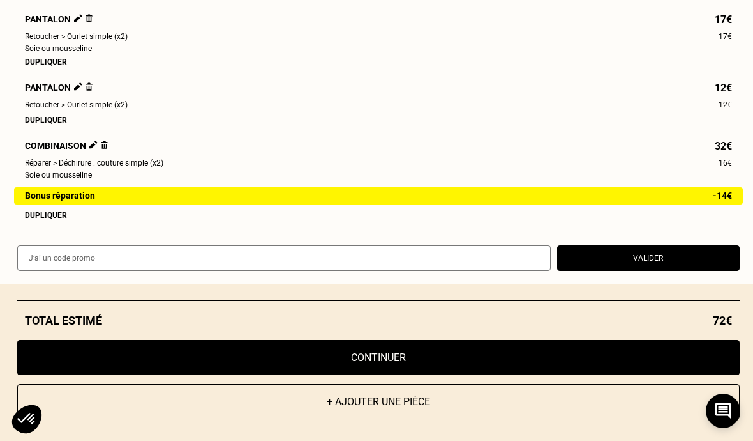
scroll to position [237, 0]
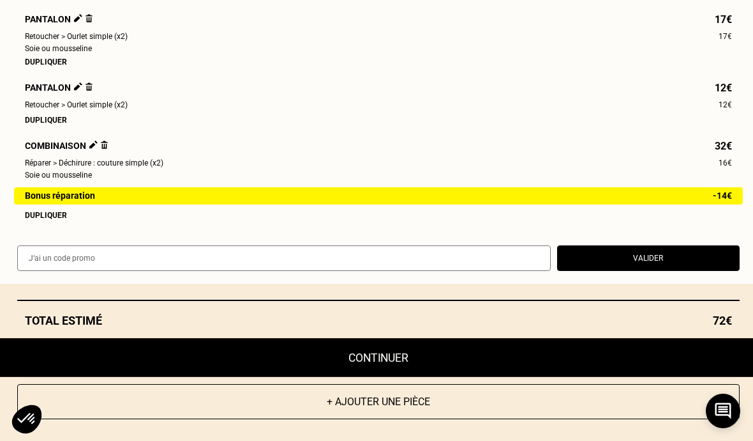
click at [641, 377] on button "Continuer" at bounding box center [378, 357] width 795 height 39
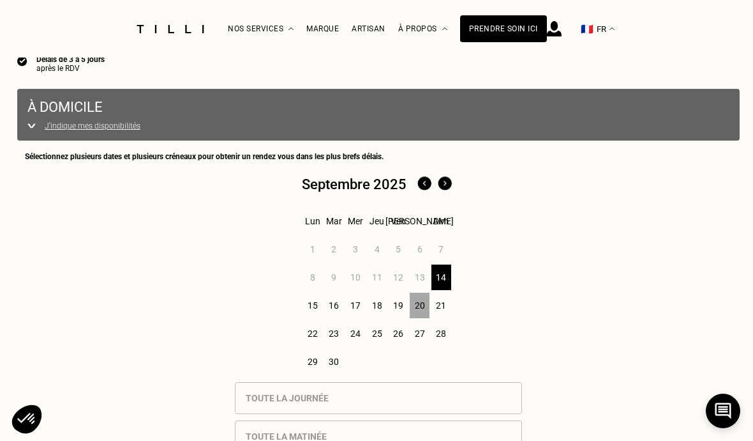
select select "FR"
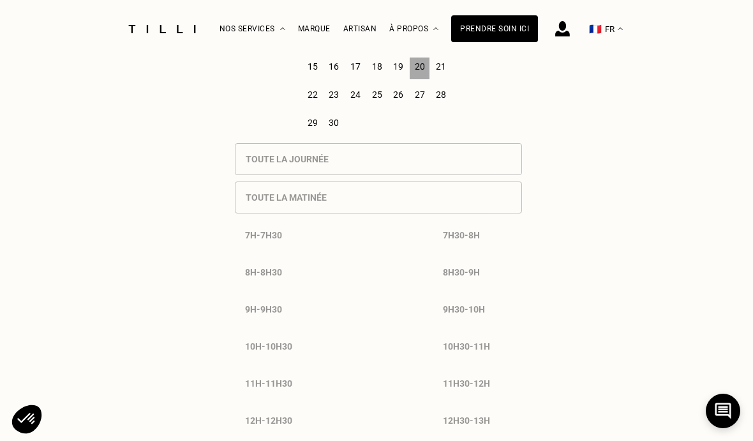
scroll to position [868, 0]
click at [418, 78] on div "20" at bounding box center [420, 69] width 20 height 26
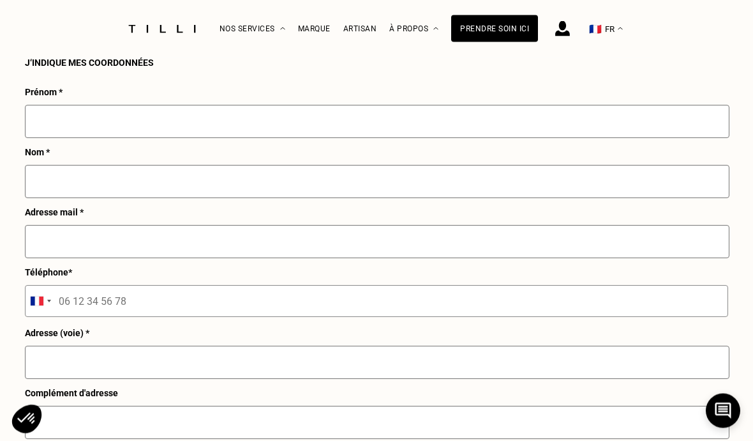
scroll to position [1671, 0]
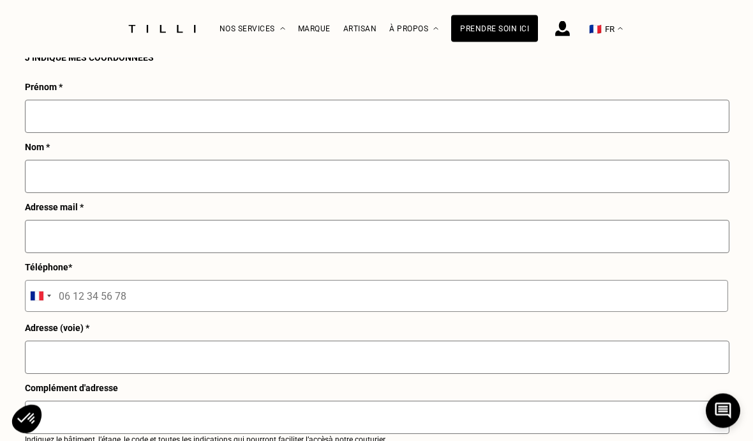
click at [538, 130] on input "text" at bounding box center [377, 116] width 705 height 33
type input "Noémie"
click at [229, 193] on input "text" at bounding box center [377, 176] width 705 height 33
type input "Flajolet"
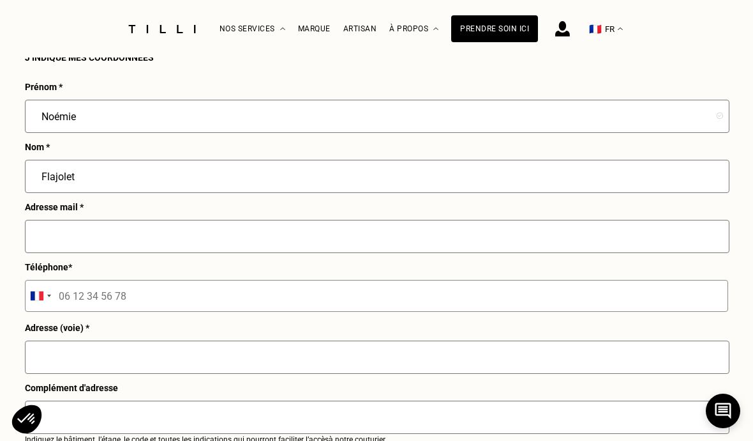
click at [252, 253] on input "text" at bounding box center [377, 236] width 705 height 33
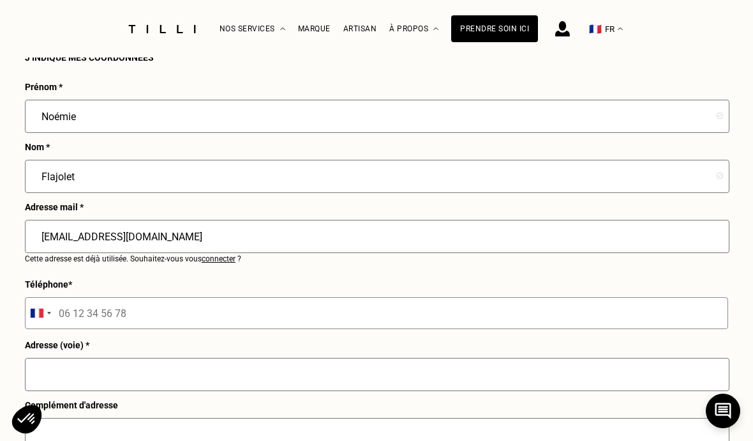
type input "[EMAIL_ADDRESS][DOMAIN_NAME]"
click at [271, 329] on input "tel" at bounding box center [377, 313] width 704 height 32
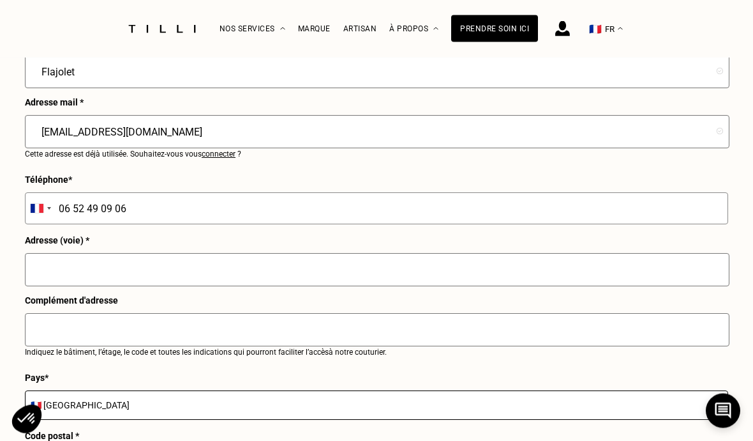
scroll to position [1777, 0]
type input "06 52 49 09 06"
click at [418, 286] on input "text" at bounding box center [377, 269] width 705 height 33
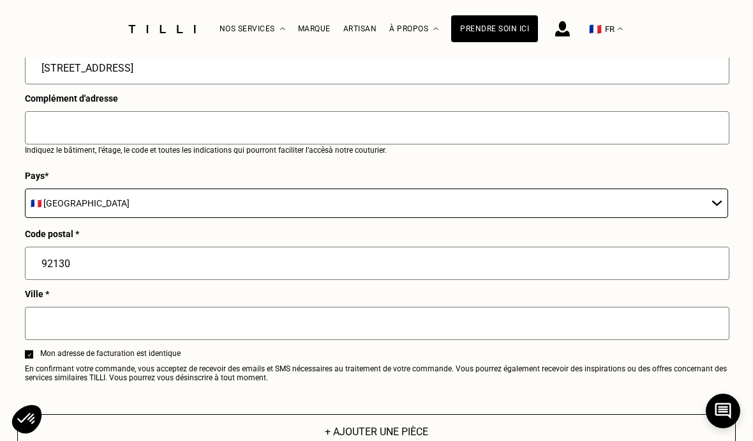
scroll to position [1985, 0]
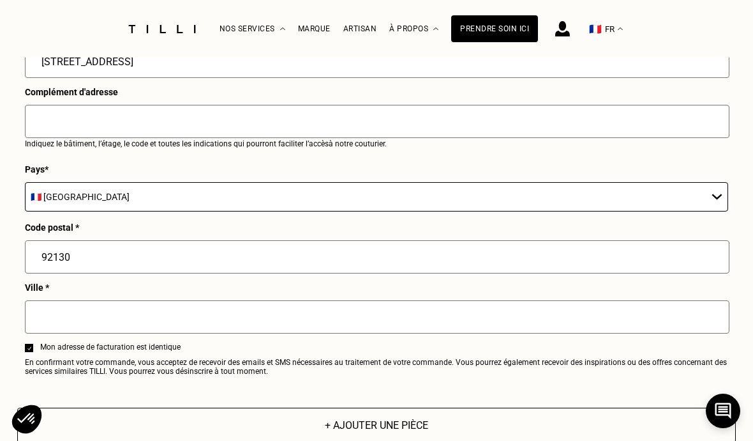
type input "[STREET_ADDRESS]"
click at [359, 333] on input "text" at bounding box center [377, 316] width 705 height 33
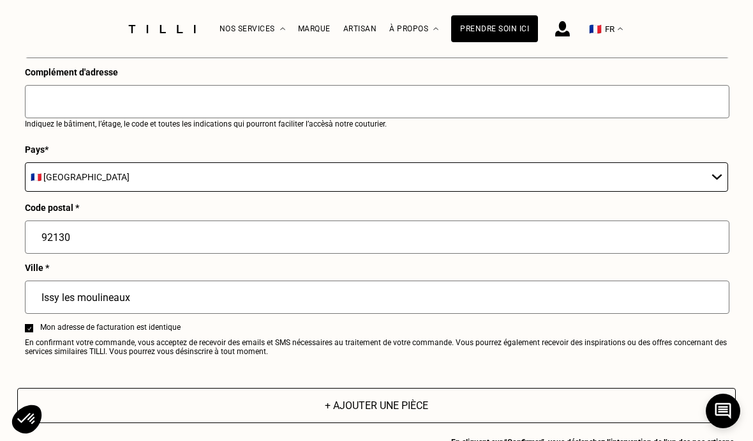
scroll to position [2079, 0]
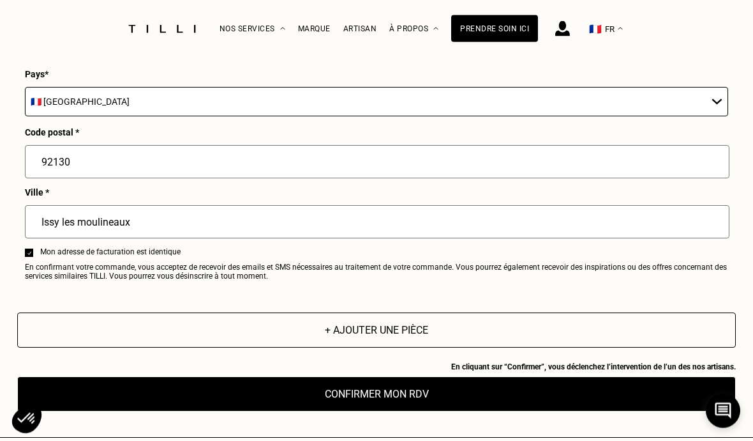
click at [94, 238] on input "Issy les moulineaux" at bounding box center [377, 221] width 705 height 33
click at [89, 238] on input "Issy les moulineaux" at bounding box center [377, 221] width 705 height 33
type input "Issy les Moulineaux"
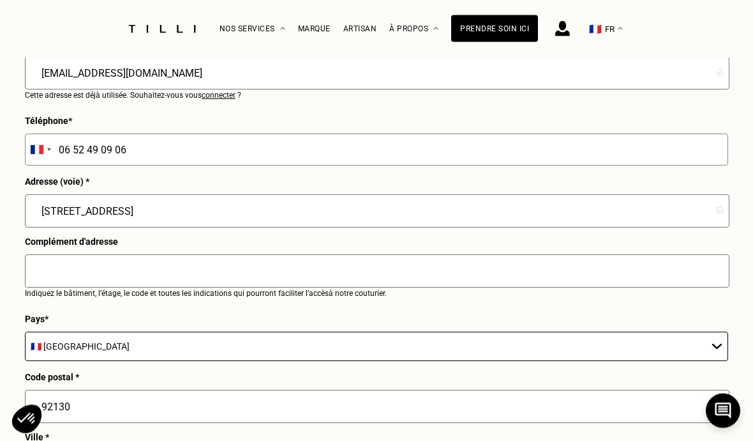
scroll to position [1853, 0]
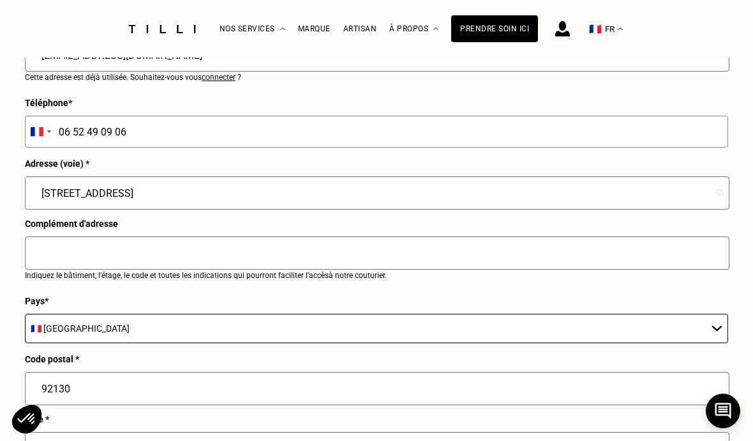
click at [599, 269] on input "text" at bounding box center [377, 252] width 705 height 33
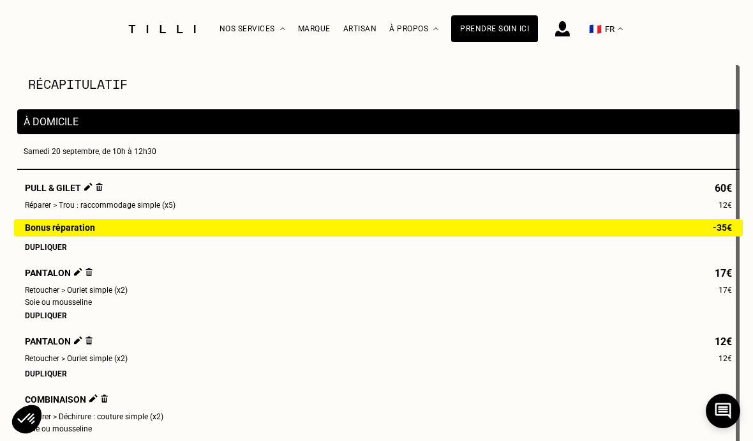
scroll to position [0, 0]
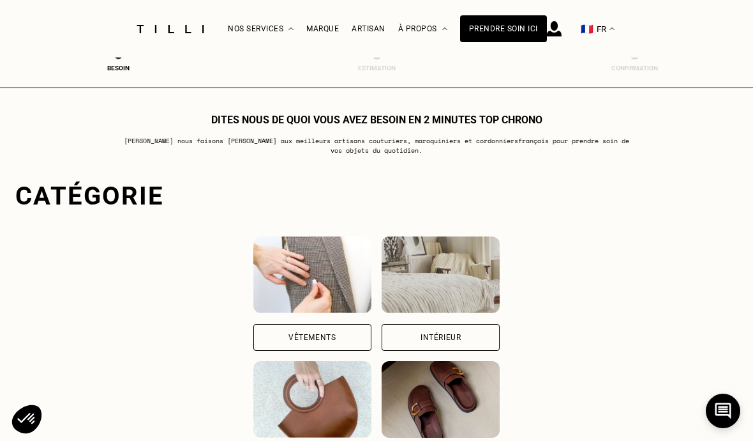
scroll to position [145, 0]
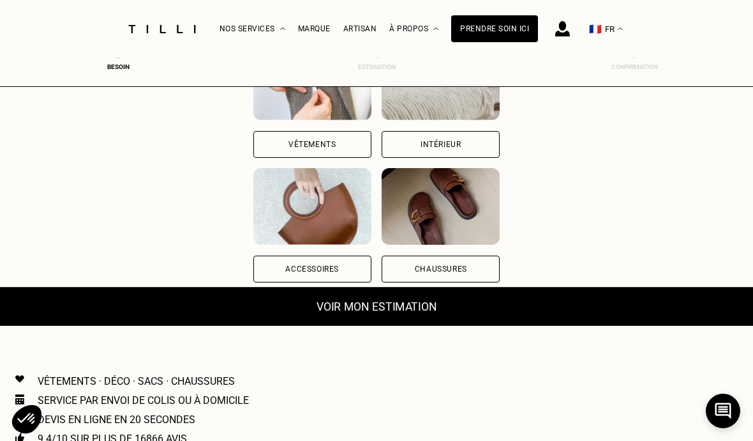
click at [607, 320] on button "Voir mon estimation" at bounding box center [376, 306] width 795 height 39
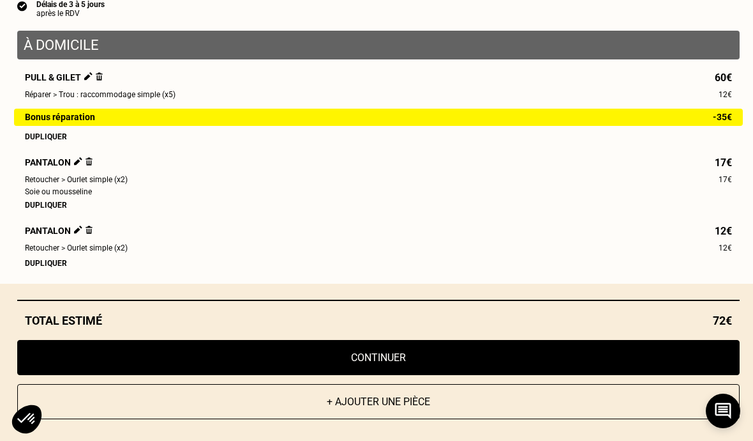
scroll to position [132, 0]
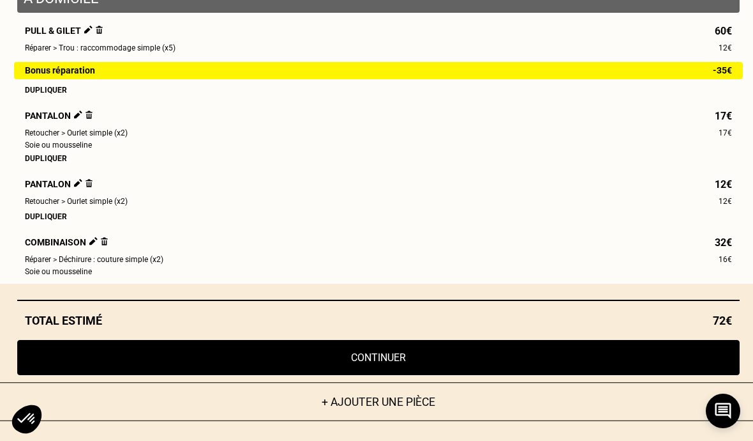
click at [421, 421] on button "+ Ajouter une pièce" at bounding box center [378, 401] width 795 height 39
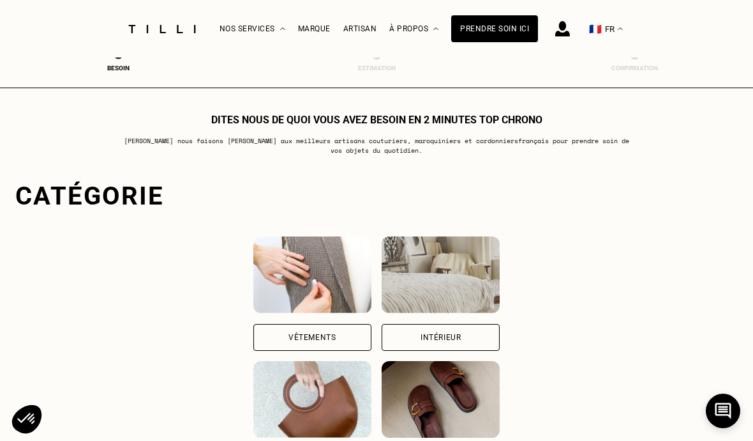
click at [321, 282] on img at bounding box center [312, 274] width 118 height 77
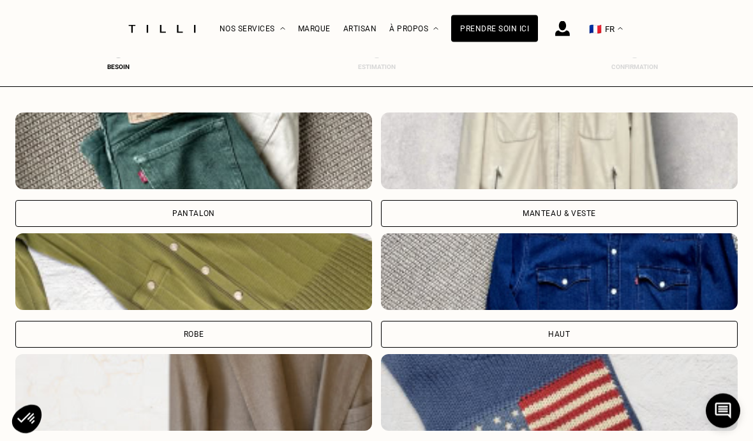
scroll to position [516, 0]
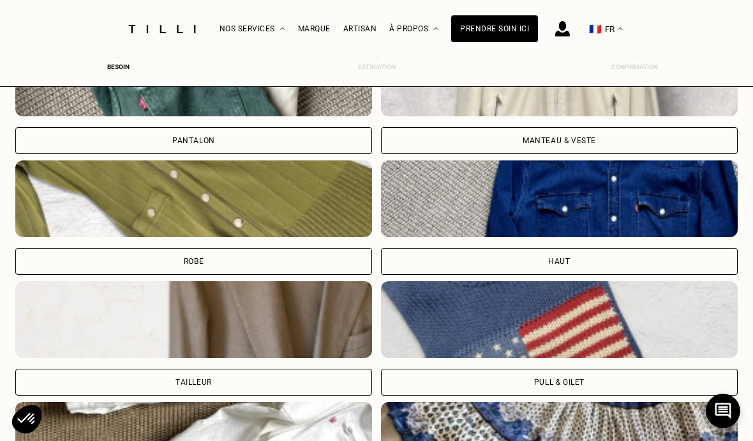
click at [310, 260] on div "Robe" at bounding box center [193, 261] width 357 height 27
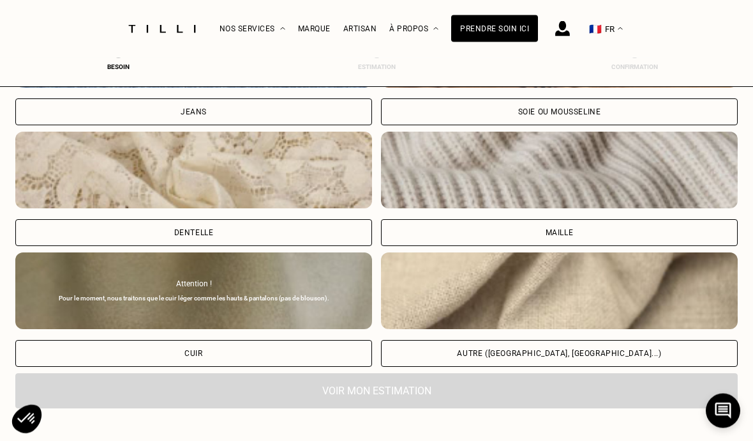
scroll to position [1389, 0]
click at [651, 313] on img at bounding box center [559, 290] width 357 height 77
select select "FR"
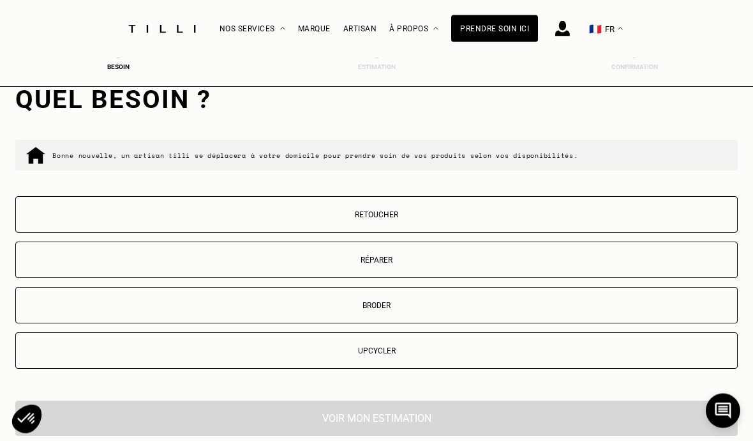
scroll to position [1903, 0]
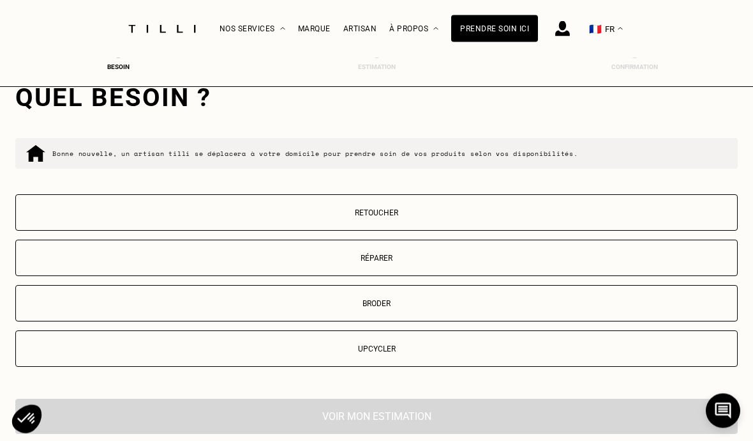
click at [486, 210] on button "Retoucher" at bounding box center [376, 213] width 723 height 36
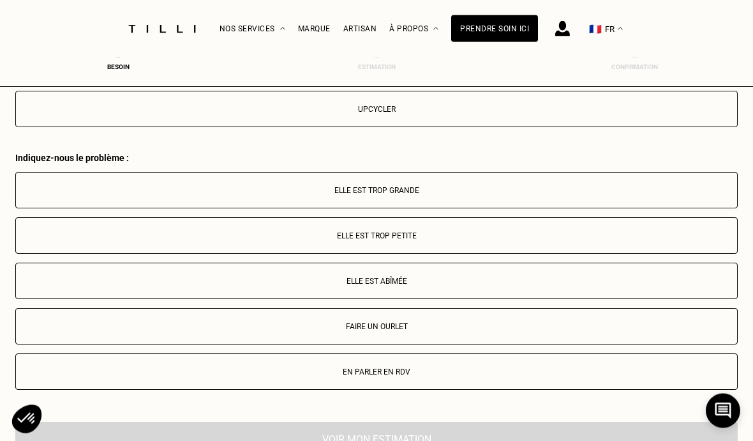
scroll to position [2139, 0]
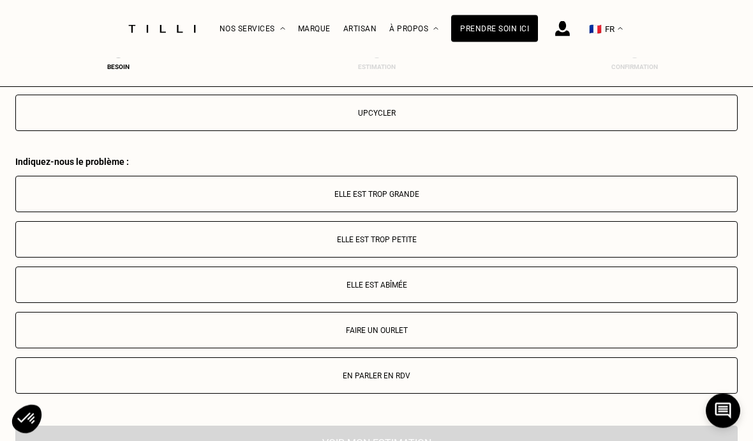
click at [466, 199] on p "Elle est trop grande" at bounding box center [376, 194] width 709 height 9
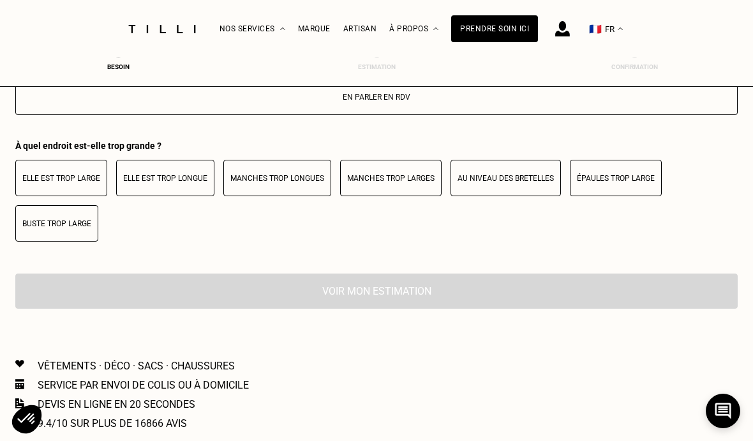
scroll to position [2417, 0]
click at [61, 242] on button "Buste trop large" at bounding box center [56, 224] width 83 height 36
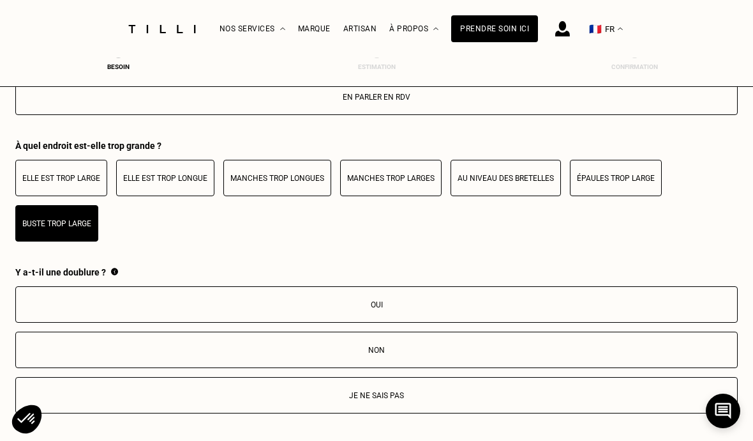
click at [622, 196] on button "Épaules trop large" at bounding box center [616, 178] width 92 height 36
click at [63, 228] on p "Buste trop large" at bounding box center [56, 223] width 69 height 9
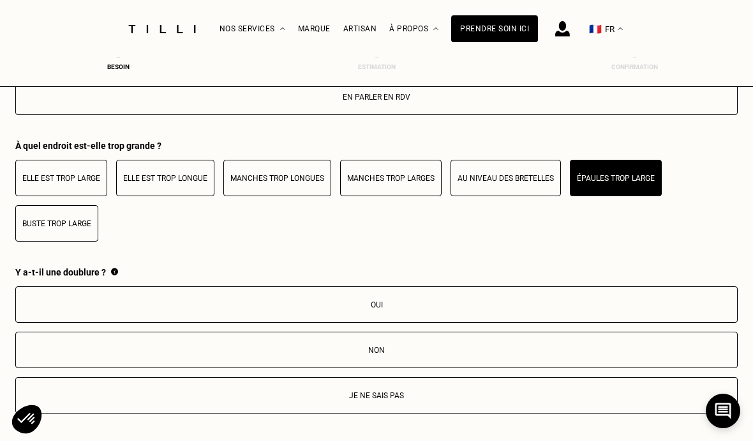
click at [612, 183] on p "Épaules trop large" at bounding box center [616, 178] width 78 height 9
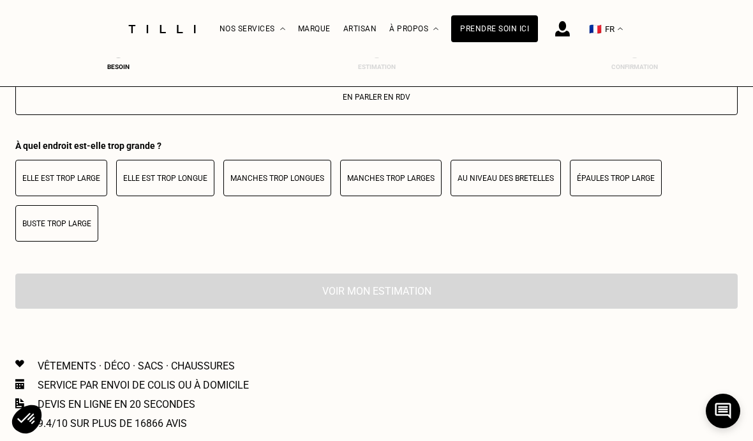
click at [73, 183] on p "Elle est trop large" at bounding box center [61, 178] width 78 height 9
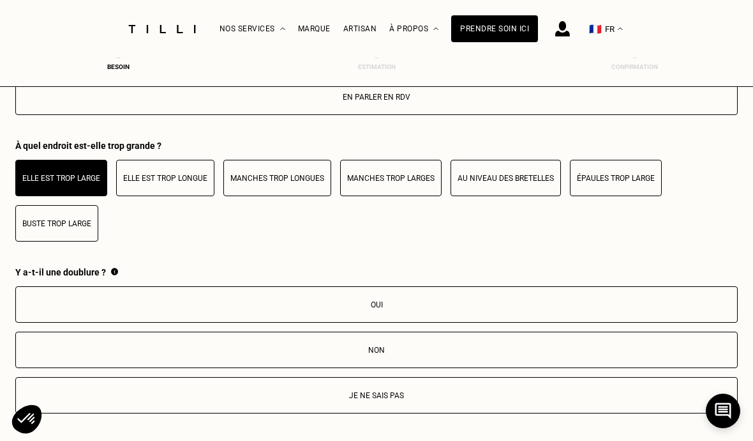
click at [618, 183] on p "Épaules trop large" at bounding box center [616, 178] width 78 height 9
click at [70, 186] on button "Elle est trop large" at bounding box center [61, 178] width 92 height 36
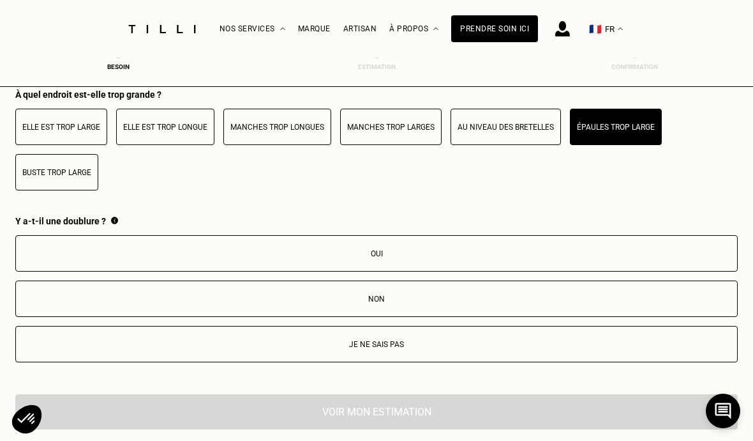
scroll to position [2473, 0]
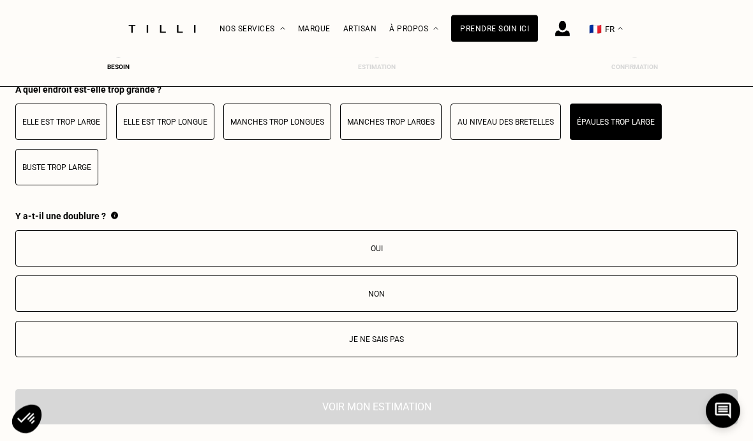
click at [598, 299] on p "Non" at bounding box center [376, 294] width 709 height 9
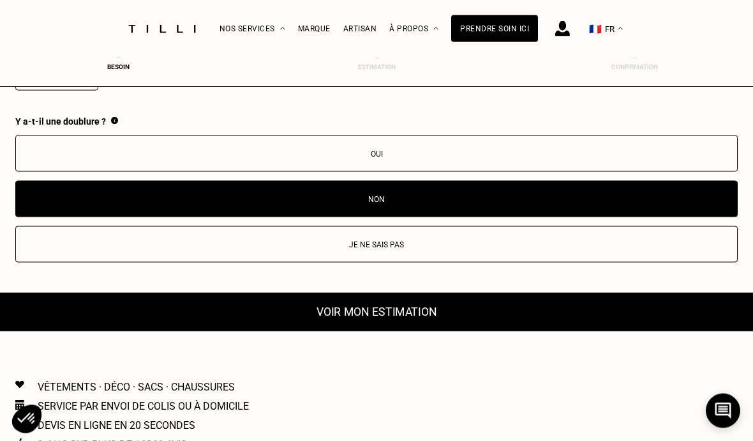
click at [649, 327] on button "Voir mon estimation" at bounding box center [376, 311] width 795 height 39
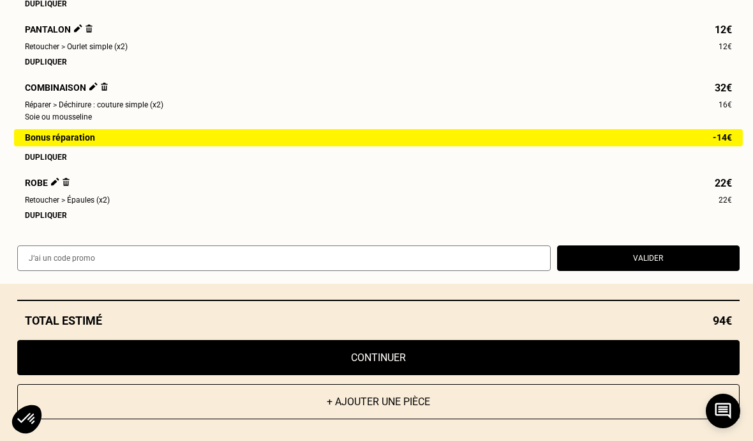
scroll to position [296, 0]
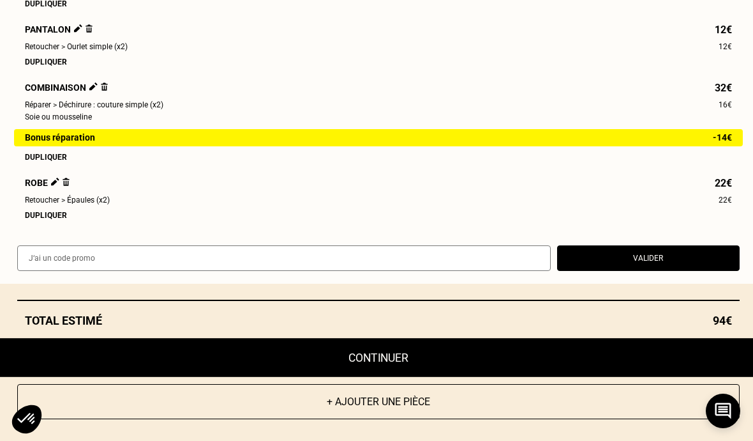
click at [631, 377] on button "Continuer" at bounding box center [378, 357] width 795 height 39
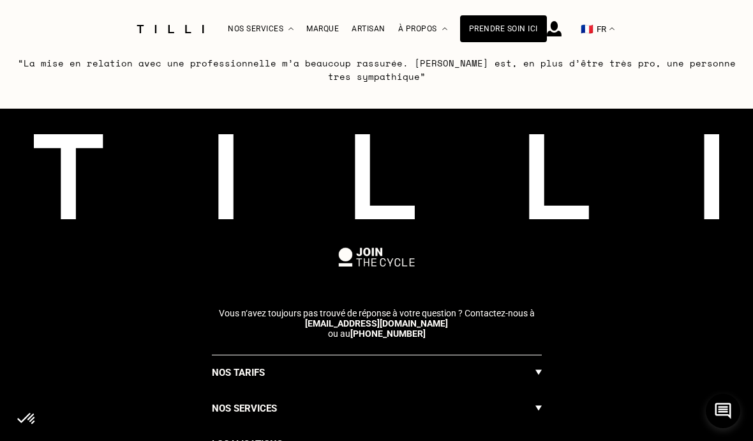
select select "FR"
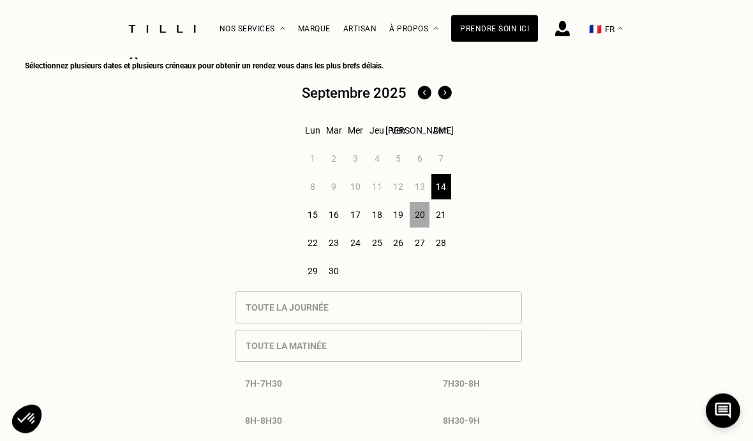
scroll to position [780, 0]
click at [428, 219] on div "20" at bounding box center [420, 215] width 20 height 26
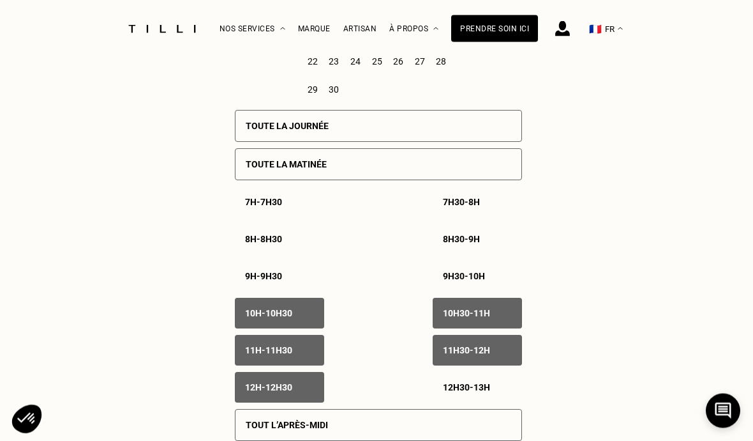
scroll to position [988, 0]
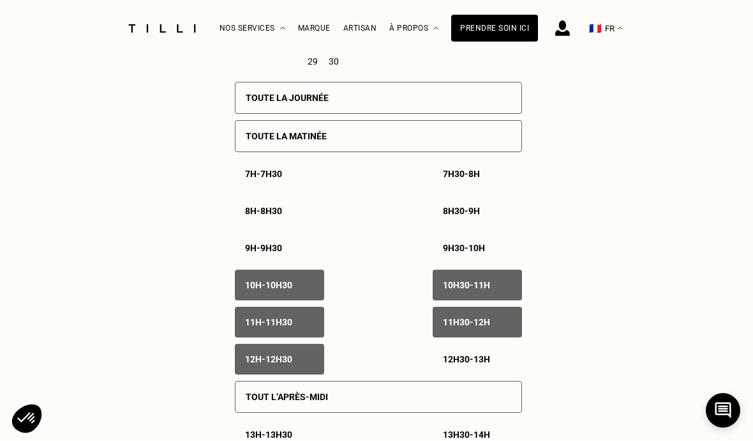
click at [289, 290] on p "10h - 10h30" at bounding box center [268, 285] width 47 height 10
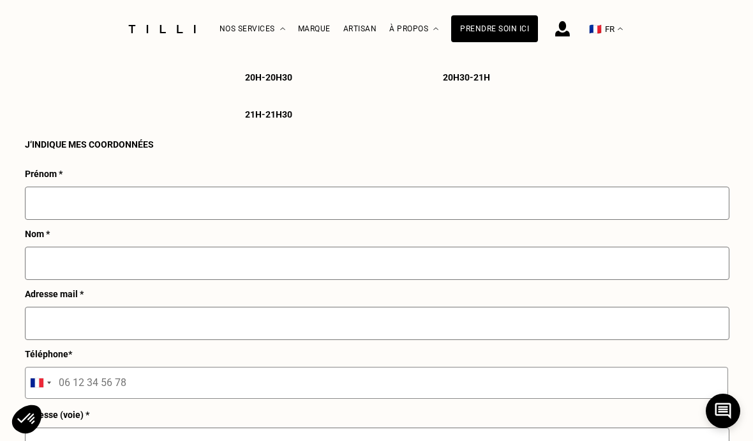
scroll to position [1645, 0]
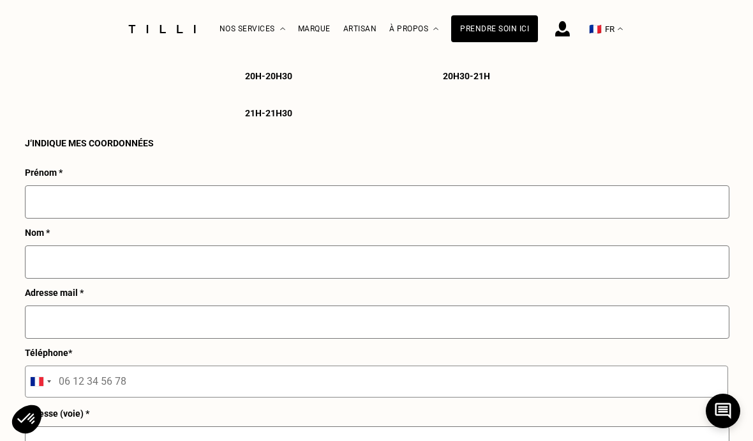
click at [646, 218] on input "text" at bounding box center [377, 201] width 705 height 33
type input "Noémie"
click at [267, 276] on input "text" at bounding box center [377, 261] width 705 height 33
type input "Flajolet"
click at [199, 338] on input "text" at bounding box center [377, 321] width 705 height 33
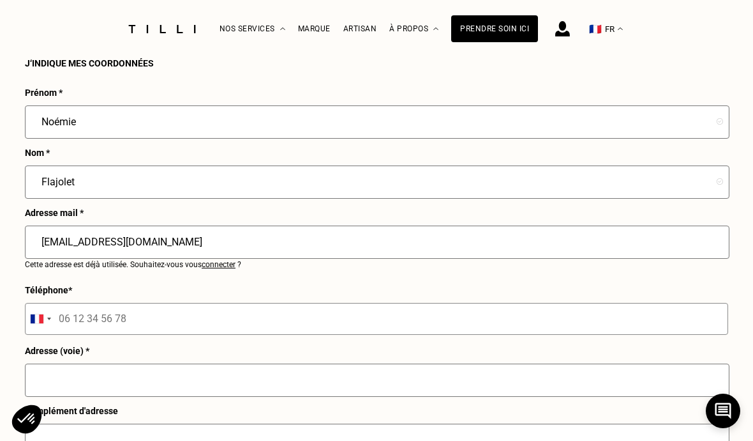
scroll to position [1725, 0]
type input "[EMAIL_ADDRESS][DOMAIN_NAME]"
click at [381, 334] on input "tel" at bounding box center [377, 318] width 704 height 32
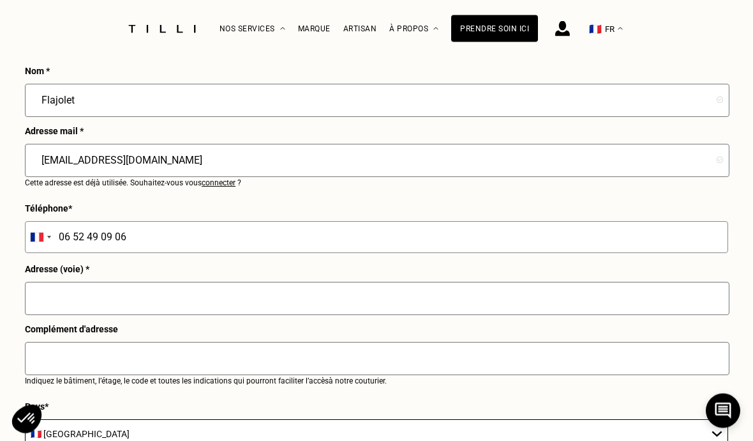
scroll to position [1851, 0]
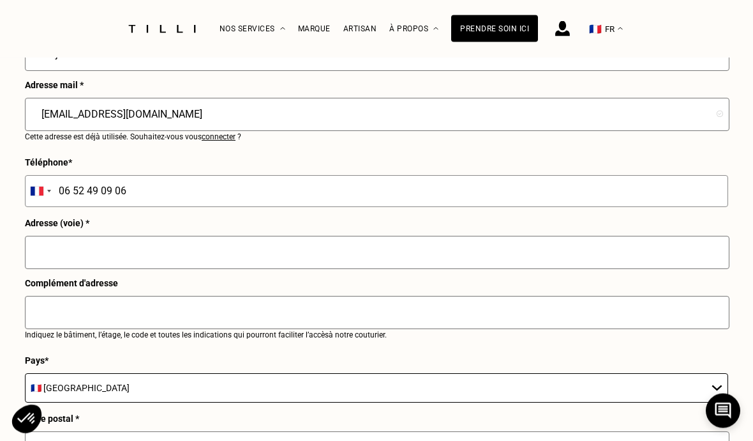
type input "06 52 49 09 06"
click at [610, 269] on input "text" at bounding box center [377, 252] width 705 height 33
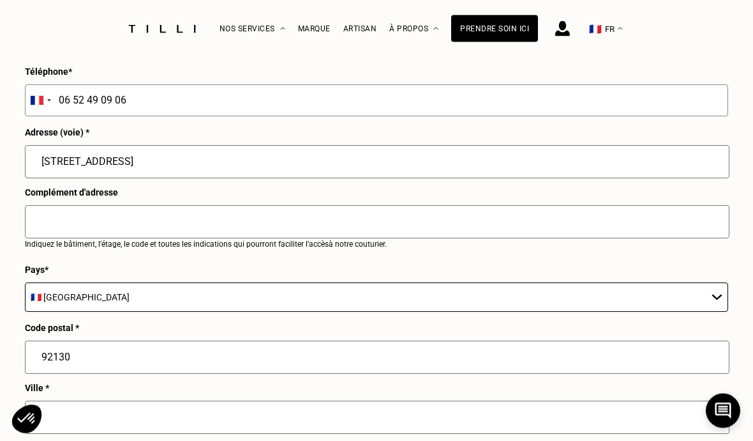
scroll to position [1943, 0]
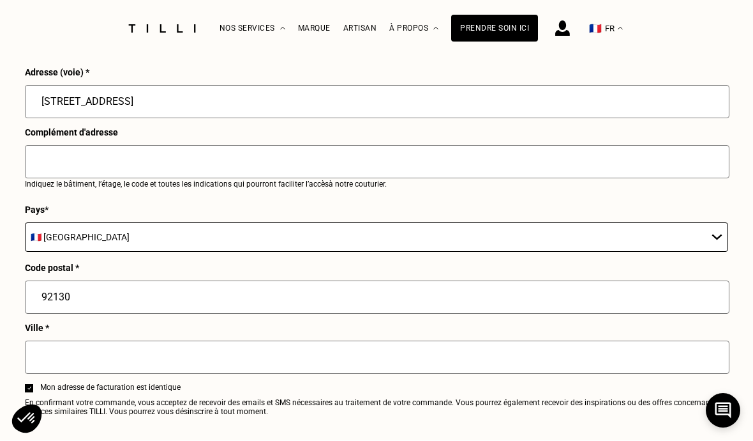
type input "[STREET_ADDRESS]"
click at [582, 374] on input "text" at bounding box center [377, 357] width 705 height 33
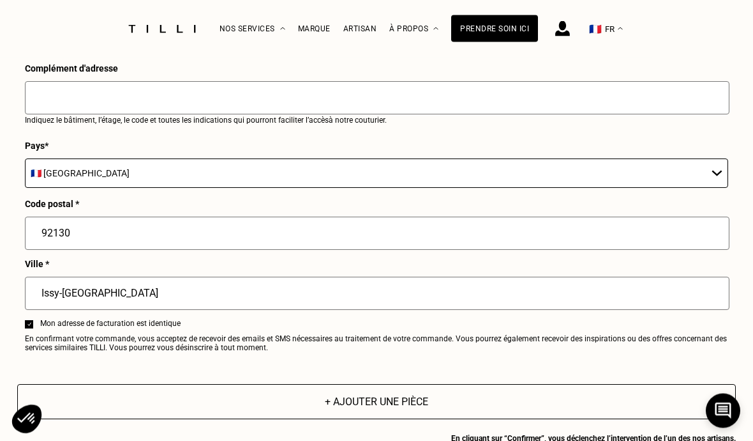
scroll to position [2129, 0]
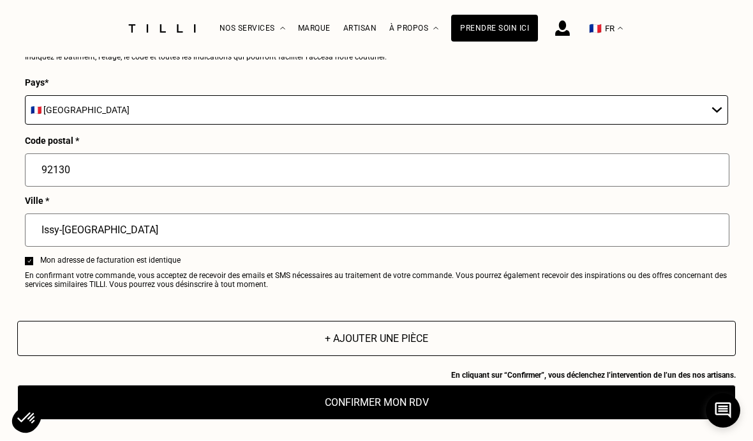
type input "Issy-[GEOGRAPHIC_DATA]"
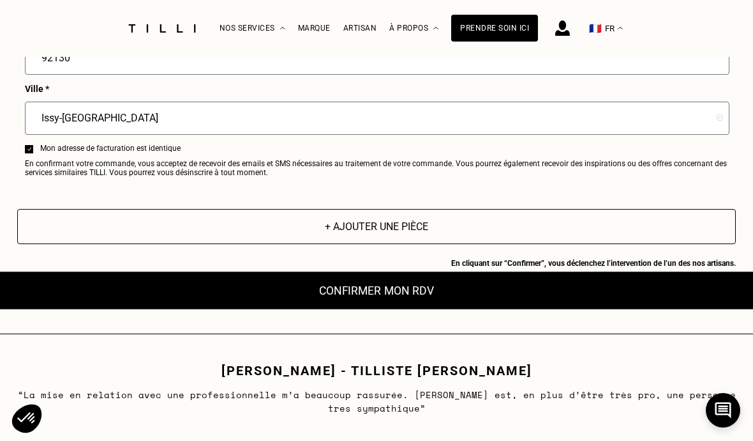
click at [603, 310] on button "Confirmer mon RDV" at bounding box center [376, 290] width 791 height 39
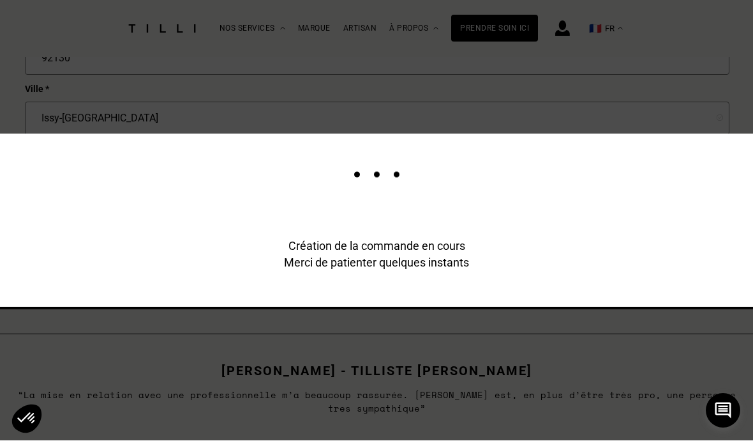
scroll to position [2242, 0]
